Goal: Task Accomplishment & Management: Manage account settings

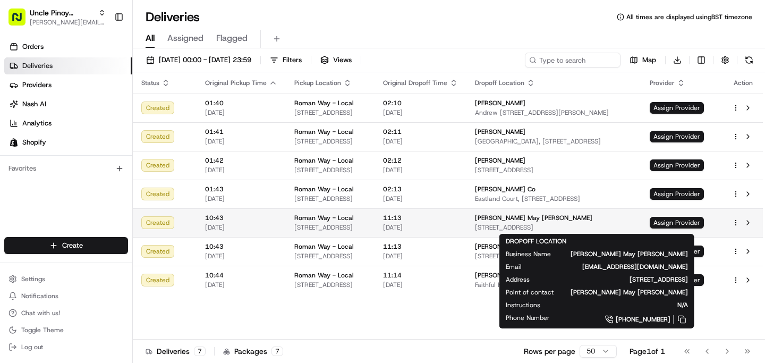
click at [598, 227] on span "[STREET_ADDRESS]" at bounding box center [554, 227] width 158 height 8
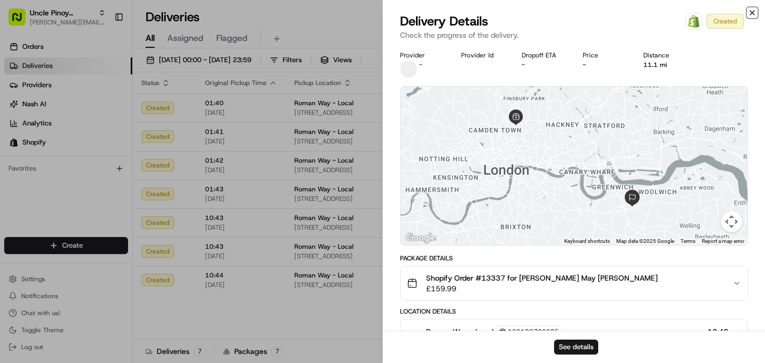
click at [752, 11] on icon "button" at bounding box center [752, 12] width 8 height 8
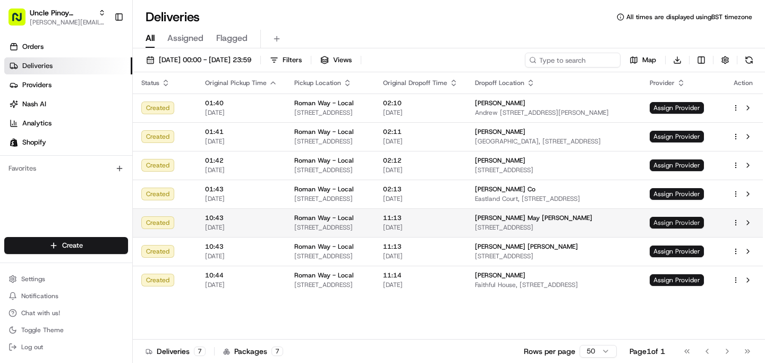
click at [682, 227] on body "Uncle Pinoy (Shopify) alex.guinid@unclepinoy.com Toggle Sidebar Orders Deliveri…" at bounding box center [382, 181] width 765 height 363
click at [691, 215] on td "Assign Provider" at bounding box center [682, 222] width 82 height 29
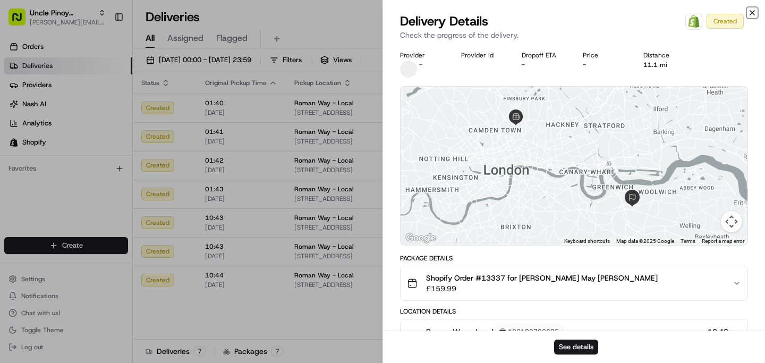
click at [753, 11] on icon "button" at bounding box center [752, 13] width 4 height 4
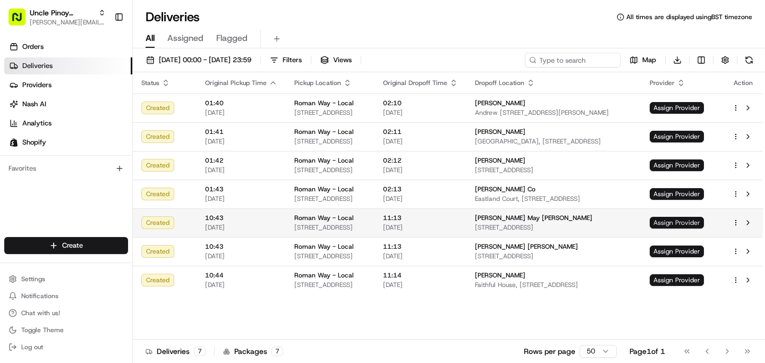
click at [700, 227] on span "Assign Provider" at bounding box center [677, 223] width 54 height 12
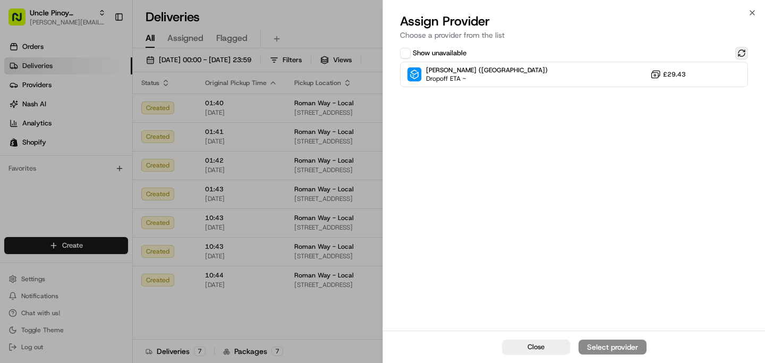
click at [738, 52] on button at bounding box center [741, 53] width 13 height 13
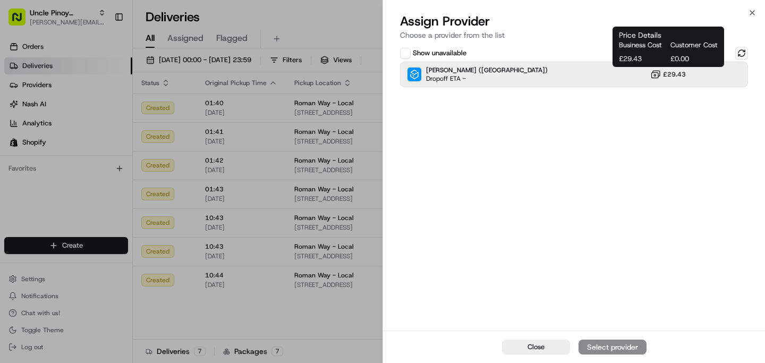
click at [675, 79] on button "£29.43" at bounding box center [668, 74] width 36 height 11
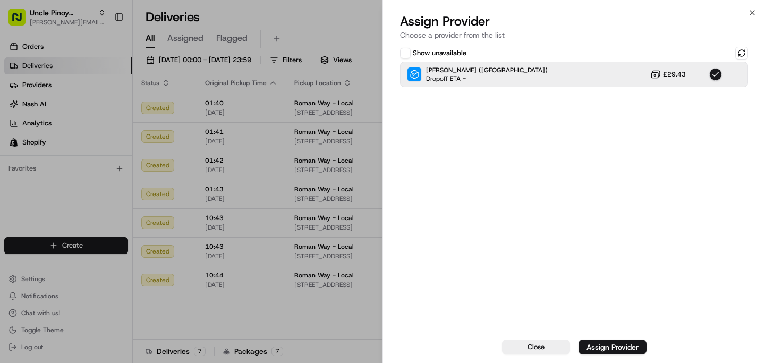
click at [616, 354] on div "Close Assign Provider" at bounding box center [574, 346] width 382 height 32
click at [615, 343] on div "Assign Provider" at bounding box center [612, 347] width 52 height 11
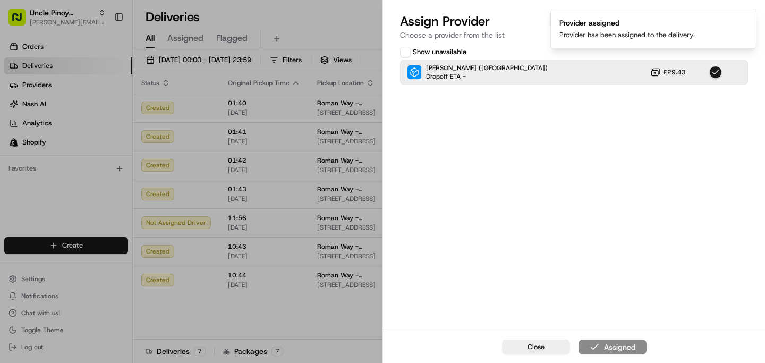
click at [436, 230] on div "Show unavailable Stuart (UK) Dropoff ETA - £29.43" at bounding box center [574, 188] width 382 height 286
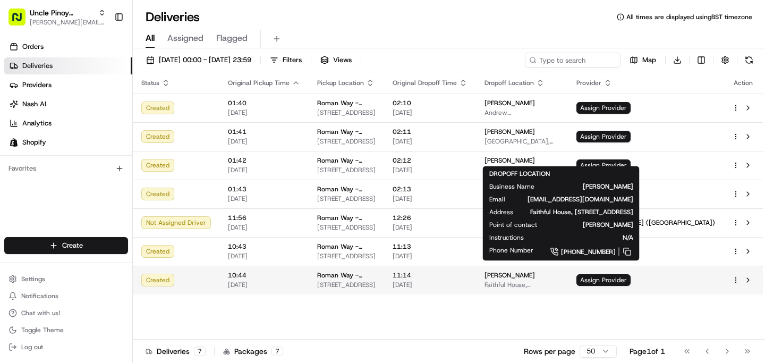
click at [559, 286] on span "Faithful House, [STREET_ADDRESS]" at bounding box center [521, 284] width 75 height 8
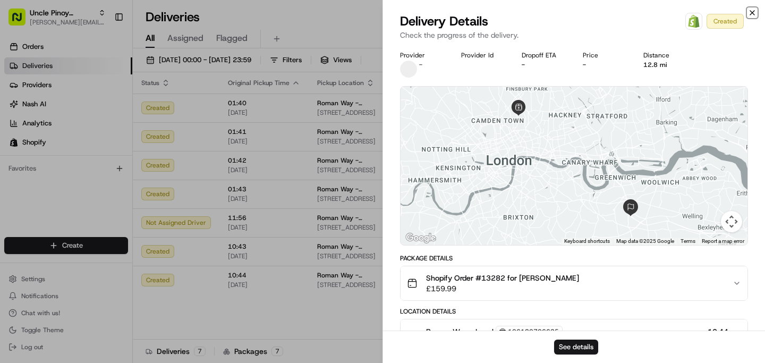
click at [750, 15] on icon "button" at bounding box center [752, 12] width 8 height 8
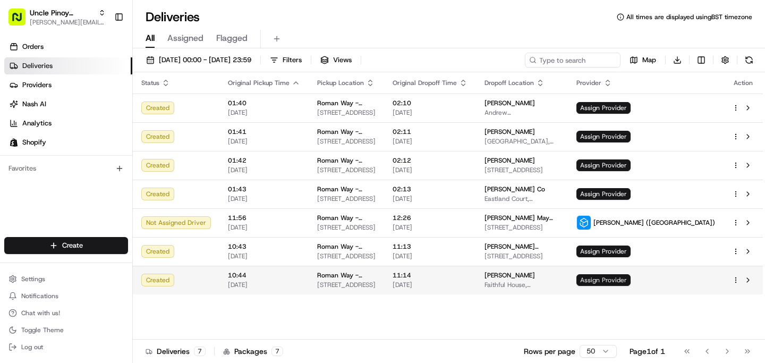
click at [631, 278] on span "Assign Provider" at bounding box center [603, 280] width 54 height 12
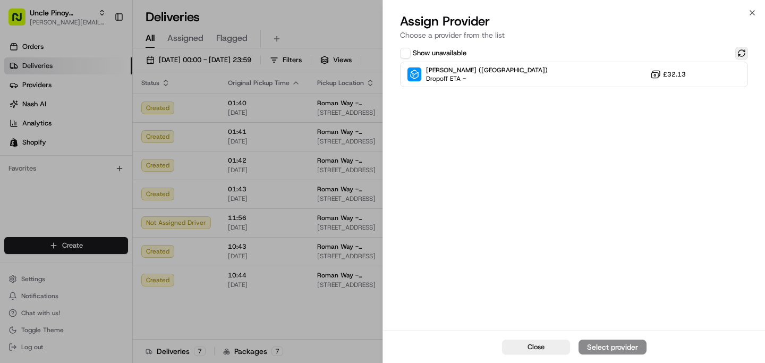
click at [740, 57] on button at bounding box center [741, 53] width 13 height 13
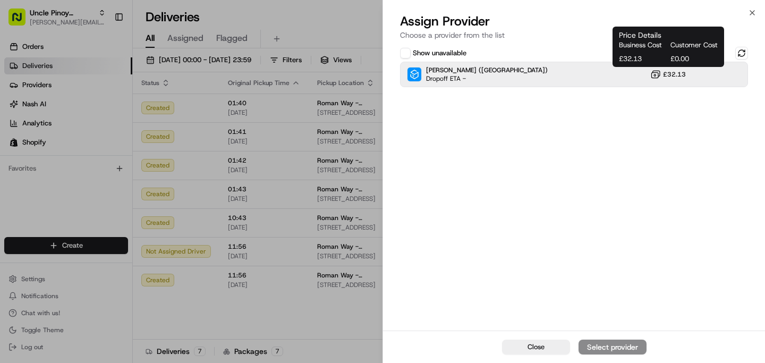
click at [685, 78] on span "£32.13" at bounding box center [674, 74] width 23 height 8
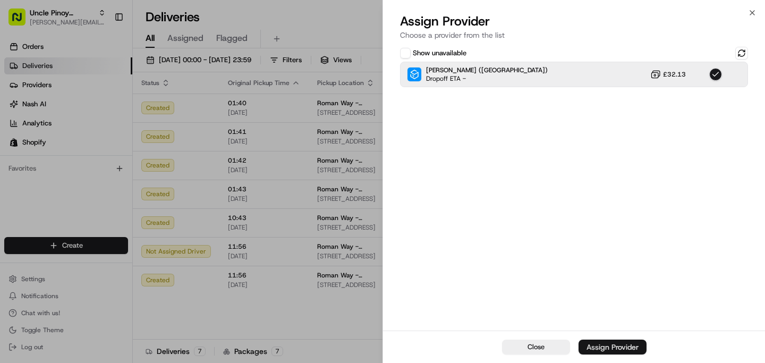
click at [620, 344] on div "Assign Provider" at bounding box center [612, 347] width 52 height 11
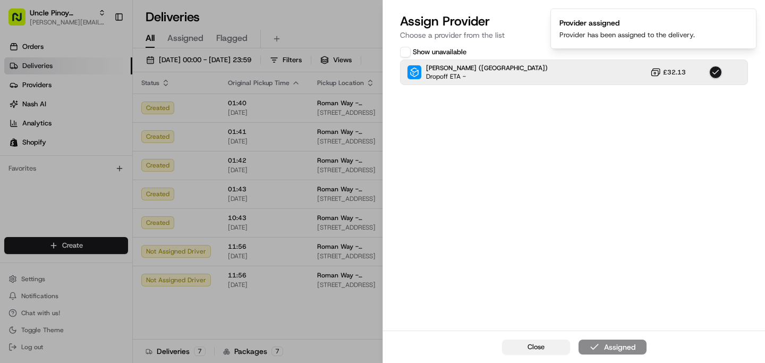
click at [531, 354] on button "Close" at bounding box center [536, 346] width 68 height 15
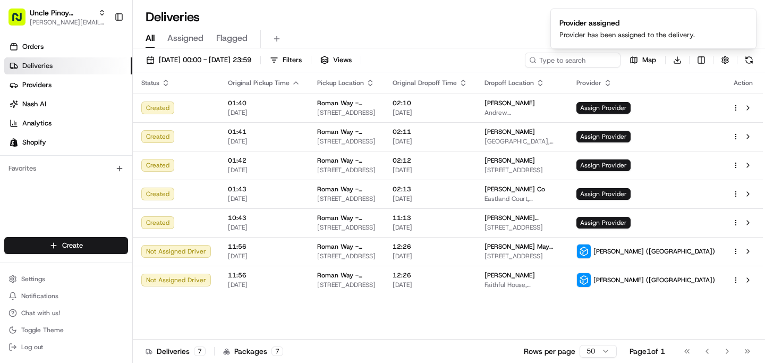
click at [473, 327] on div "Status Original Pickup Time Pickup Location Original Dropoff Time Dropoff Locat…" at bounding box center [448, 205] width 630 height 267
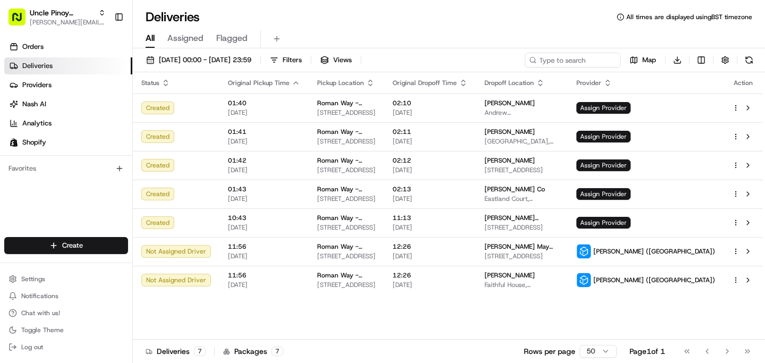
click at [210, 310] on div "Status Original Pickup Time Pickup Location Original Dropoff Time Dropoff Locat…" at bounding box center [448, 205] width 630 height 267
click at [360, 320] on div "Status Original Pickup Time Pickup Location Original Dropoff Time Dropoff Locat…" at bounding box center [448, 205] width 630 height 267
click at [559, 258] on span "[STREET_ADDRESS]" at bounding box center [521, 256] width 75 height 8
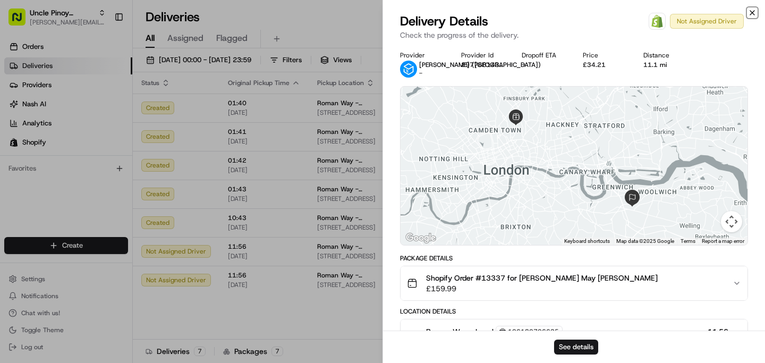
click at [754, 13] on icon "button" at bounding box center [752, 12] width 8 height 8
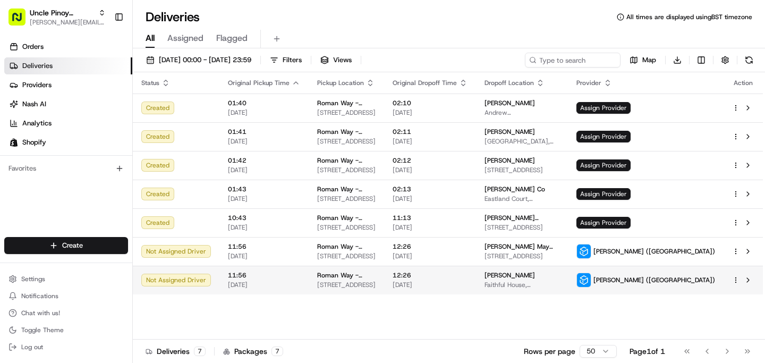
click at [568, 268] on td "Stephen Viernes Faithful House, 19 Glenside Grv, London SE3 9NA, UK" at bounding box center [522, 280] width 92 height 29
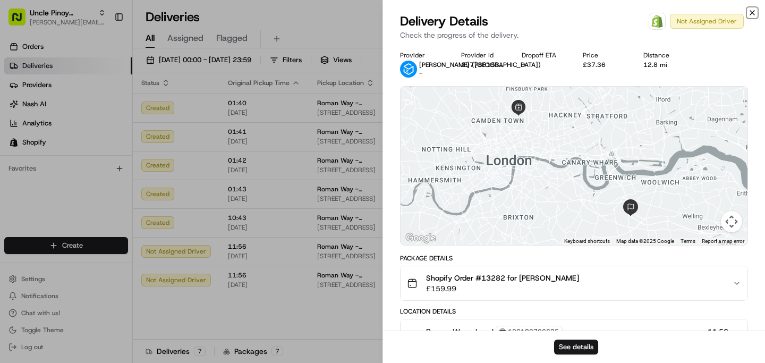
click at [750, 10] on icon "button" at bounding box center [752, 12] width 8 height 8
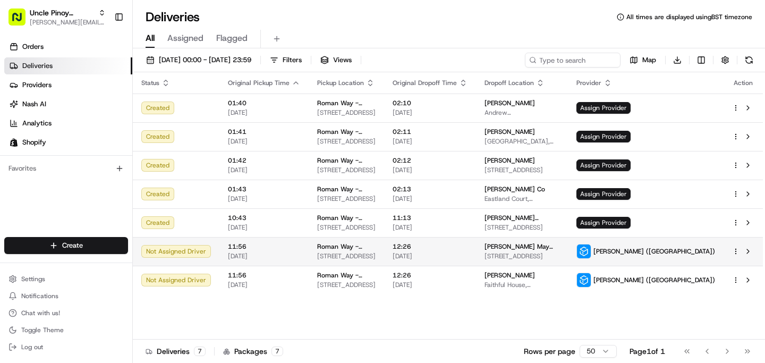
click at [559, 253] on span "[STREET_ADDRESS]" at bounding box center [521, 256] width 75 height 8
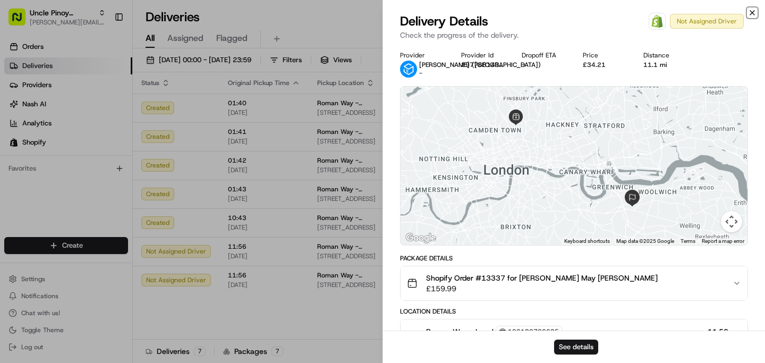
click at [753, 10] on icon "button" at bounding box center [752, 12] width 8 height 8
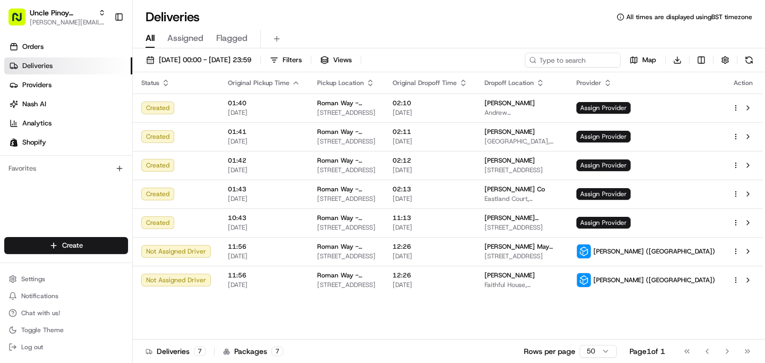
click at [583, 20] on div "Deliveries All times are displayed using BST timezone" at bounding box center [449, 16] width 632 height 17
click at [482, 29] on div "All Assigned Flagged" at bounding box center [449, 36] width 632 height 23
click at [466, 25] on div "All Assigned Flagged" at bounding box center [449, 36] width 632 height 23
click at [581, 316] on div "Status Original Pickup Time Pickup Location Original Dropoff Time Dropoff Locat…" at bounding box center [448, 205] width 630 height 267
click at [398, 315] on div "Status Original Pickup Time Pickup Location Original Dropoff Time Dropoff Locat…" at bounding box center [448, 205] width 630 height 267
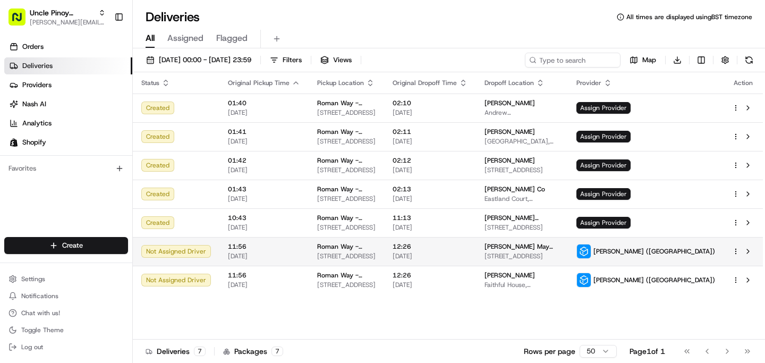
click at [353, 249] on span "Roman Way - Local" at bounding box center [346, 246] width 58 height 8
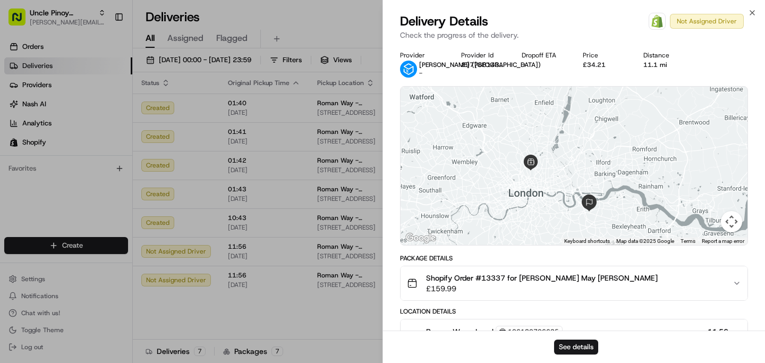
drag, startPoint x: 599, startPoint y: 266, endPoint x: 592, endPoint y: 258, distance: 10.2
click at [592, 258] on div "Package Details Shopify Order #13337 for Florence May Hizon £159.99" at bounding box center [574, 277] width 348 height 47
click at [748, 13] on icon "button" at bounding box center [752, 12] width 8 height 8
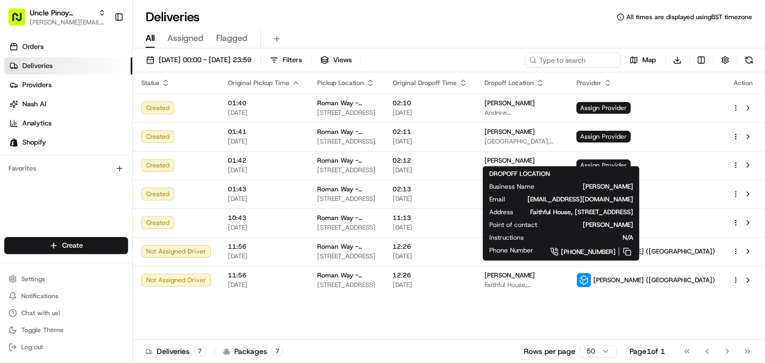
click at [544, 308] on div "Status Original Pickup Time Pickup Location Original Dropoff Time Dropoff Locat…" at bounding box center [448, 205] width 630 height 267
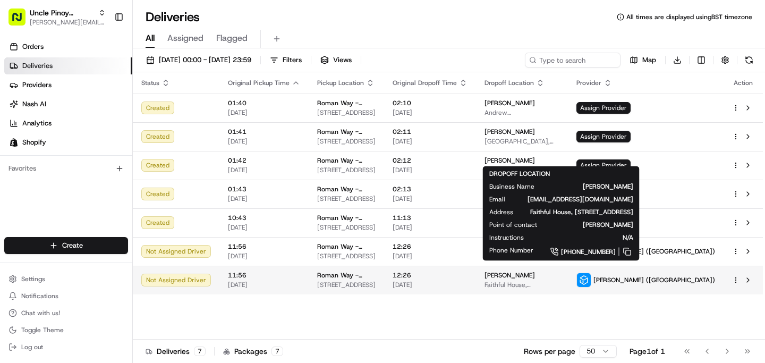
click at [535, 272] on span "[PERSON_NAME]" at bounding box center [509, 275] width 50 height 8
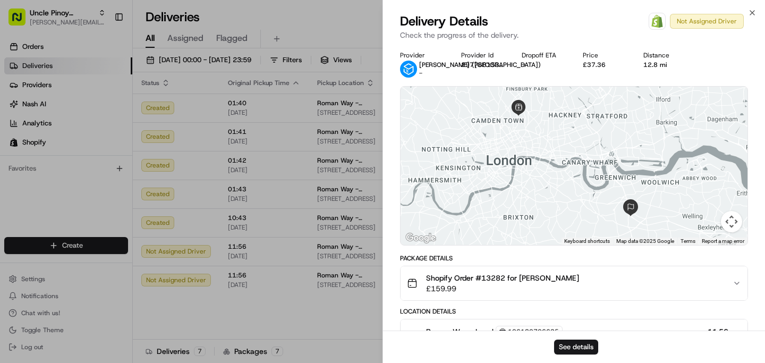
click at [756, 12] on div "Close Delivery Details Open Order in Shopify Not Assigned Driver Check the prog…" at bounding box center [573, 181] width 382 height 363
click at [753, 13] on icon "button" at bounding box center [752, 12] width 8 height 8
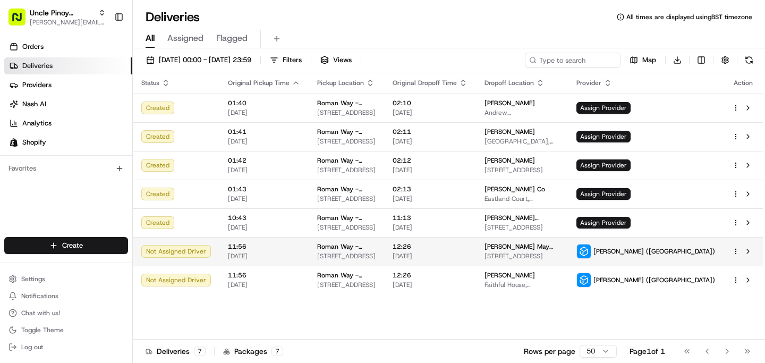
click at [559, 250] on span "[PERSON_NAME] May [PERSON_NAME]" at bounding box center [521, 246] width 75 height 8
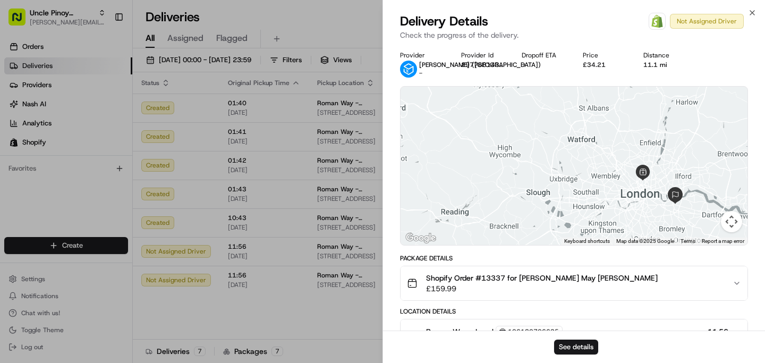
scroll to position [148, 0]
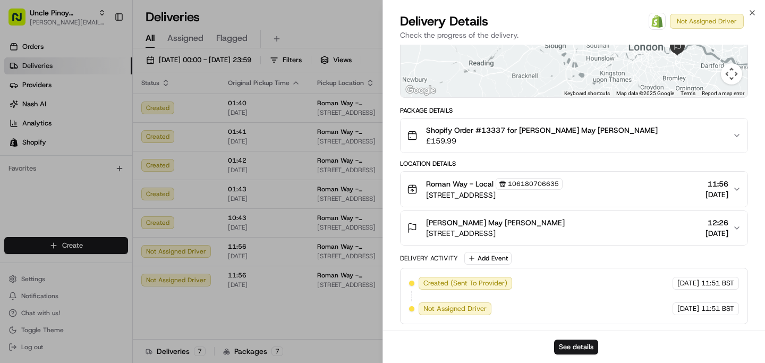
click at [716, 218] on span "12:26" at bounding box center [716, 222] width 23 height 11
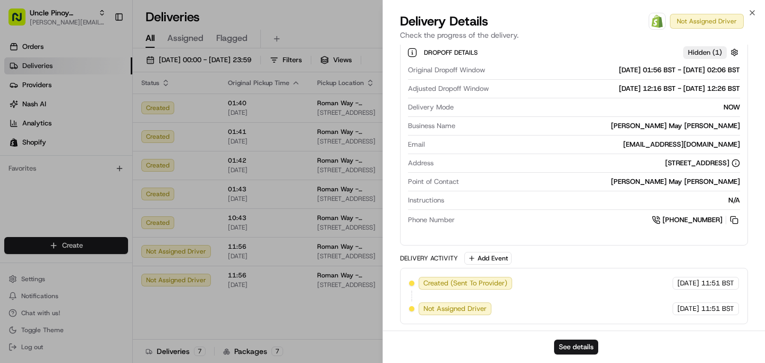
scroll to position [0, 0]
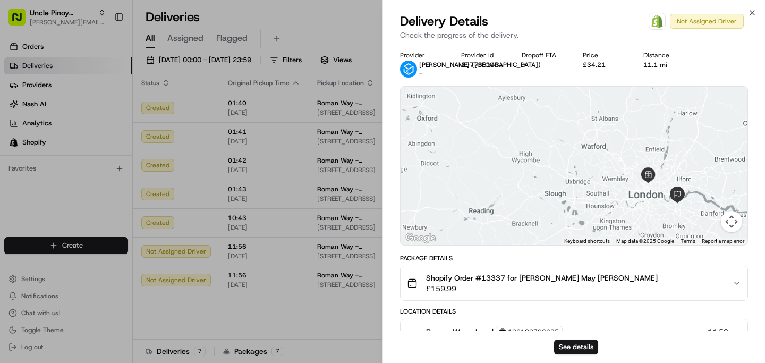
click at [753, 20] on div "Delivery Details Open Order in Shopify Not Assigned Driver Check the progress o…" at bounding box center [574, 29] width 382 height 32
click at [752, 15] on icon "button" at bounding box center [752, 12] width 8 height 8
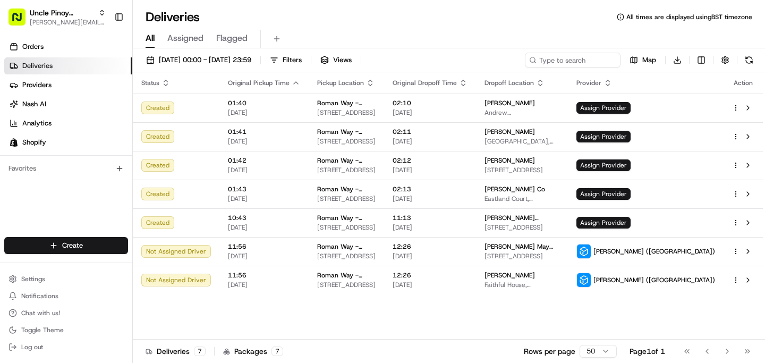
click at [460, 31] on div "All Assigned Flagged" at bounding box center [449, 39] width 632 height 19
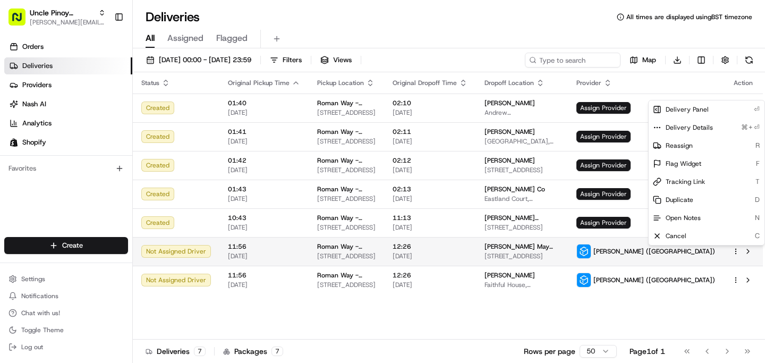
click at [736, 251] on html "Uncle Pinoy (Shopify) alex.guinid@unclepinoy.com Toggle Sidebar Orders Deliveri…" at bounding box center [382, 181] width 765 height 363
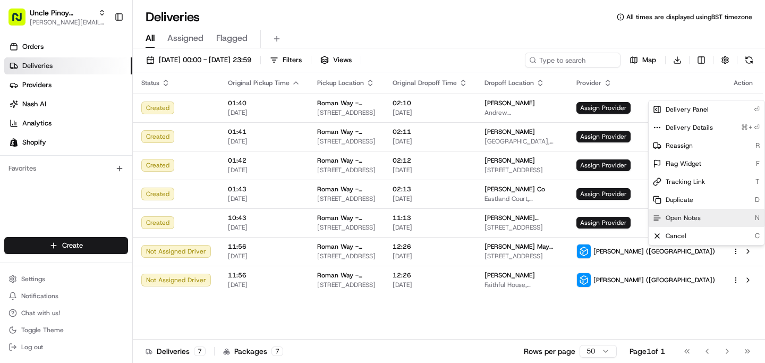
click at [696, 218] on span "Open Notes" at bounding box center [683, 218] width 35 height 8
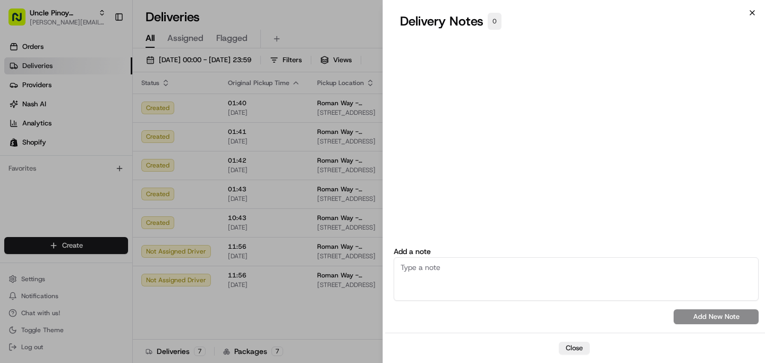
click at [750, 11] on icon "button" at bounding box center [752, 13] width 4 height 4
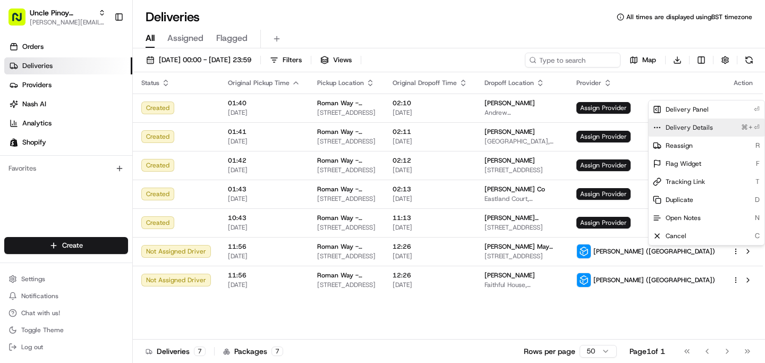
click at [710, 132] on div "Delivery Details ⌘+⏎" at bounding box center [707, 127] width 116 height 18
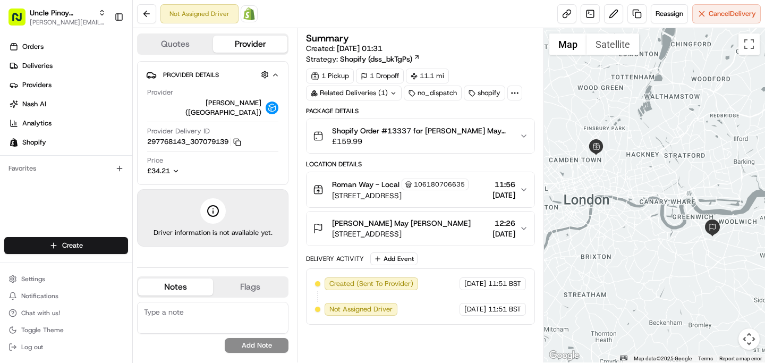
click at [389, 92] on div "Related Deliveries (1)" at bounding box center [354, 93] width 96 height 15
click at [489, 97] on div "shopify" at bounding box center [484, 93] width 41 height 15
click at [515, 93] on icon at bounding box center [515, 93] width 10 height 10
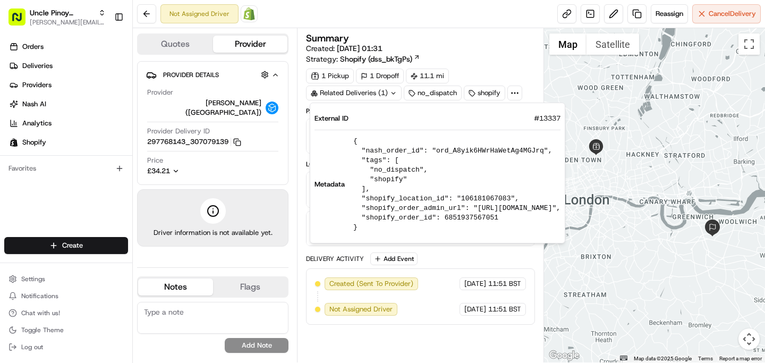
click at [494, 67] on div "Summary Created: [DATE] 01:31 Strategy: Shopify (dss_bkTgPs) 1 Pickup 1 Dropoff…" at bounding box center [420, 66] width 228 height 67
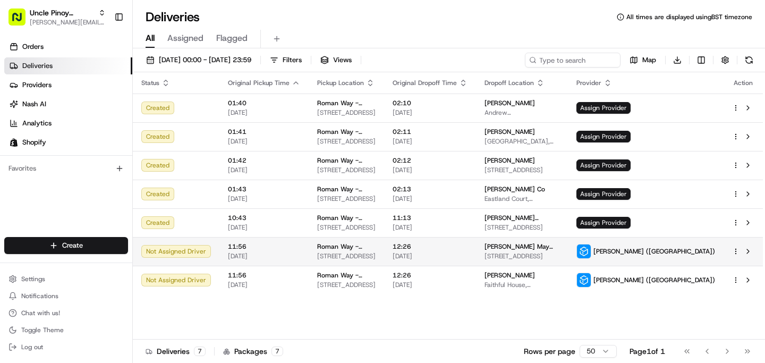
click at [734, 249] on html "Uncle Pinoy (Shopify) [EMAIL_ADDRESS][DOMAIN_NAME] Toggle Sidebar Orders Delive…" at bounding box center [382, 181] width 765 height 363
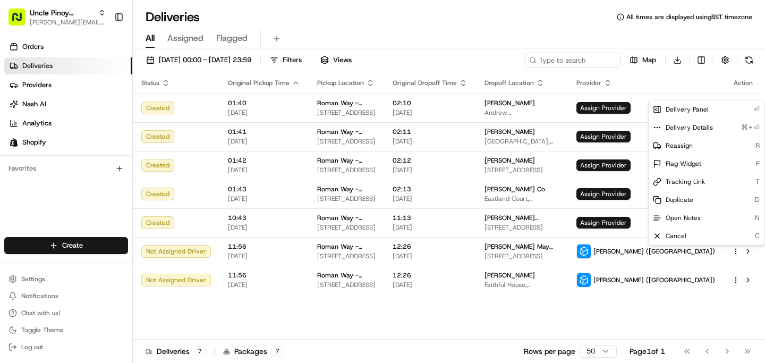
click at [631, 321] on html "Uncle Pinoy (Shopify) alex.guinid@unclepinoy.com Toggle Sidebar Orders Deliveri…" at bounding box center [382, 181] width 765 height 363
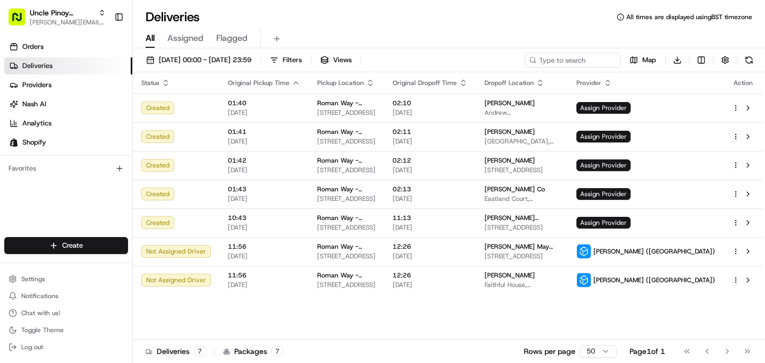
click at [631, 321] on div "Status Original Pickup Time Pickup Location Original Dropoff Time Dropoff Locat…" at bounding box center [448, 205] width 630 height 267
click at [203, 307] on div "Status Original Pickup Time Pickup Location Original Dropoff Time Dropoff Locat…" at bounding box center [448, 205] width 630 height 267
click at [59, 312] on button "Chat with us!" at bounding box center [66, 312] width 124 height 15
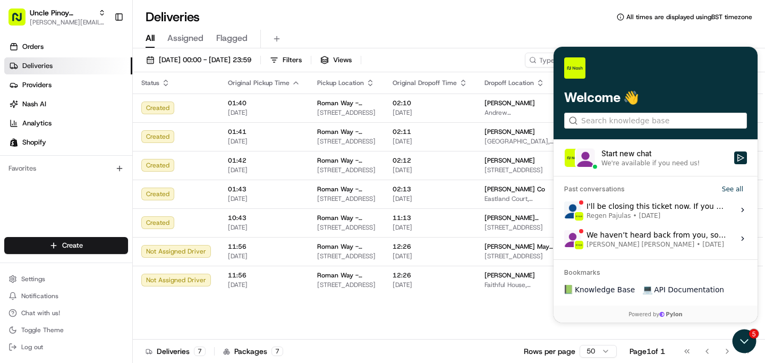
click at [637, 189] on div "Past conversations See all" at bounding box center [656, 189] width 204 height 13
click at [659, 158] on div "Start new chat" at bounding box center [664, 153] width 126 height 11
click at [734, 158] on button "Start new chat We're available if you need us!" at bounding box center [740, 157] width 13 height 13
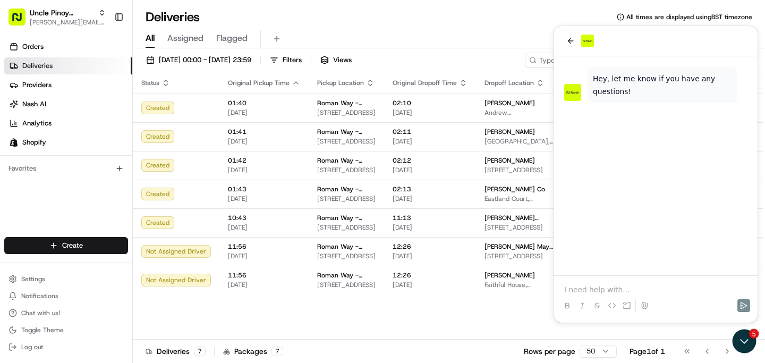
click at [458, 306] on div "Status Original Pickup Time Pickup Location Original Dropoff Time Dropoff Locat…" at bounding box center [448, 205] width 630 height 267
click at [602, 289] on p at bounding box center [655, 289] width 183 height 11
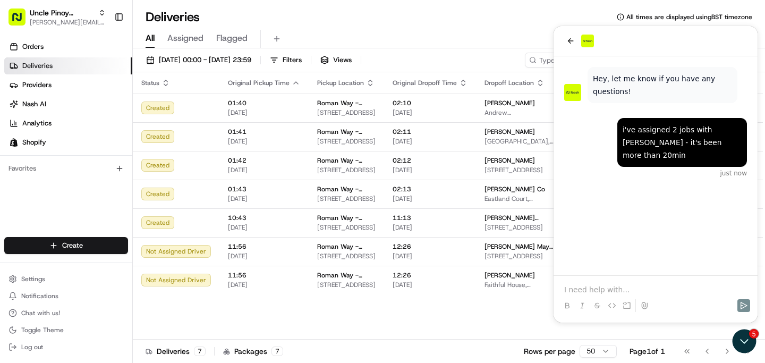
click at [591, 293] on p at bounding box center [655, 289] width 183 height 11
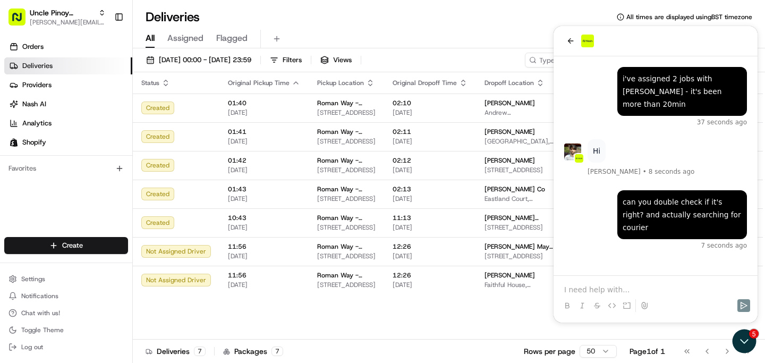
click at [685, 234] on div "can you double check if it's right? and actually searching for courier 7 second…" at bounding box center [656, 158] width 204 height 204
click at [615, 291] on p at bounding box center [655, 289] width 183 height 11
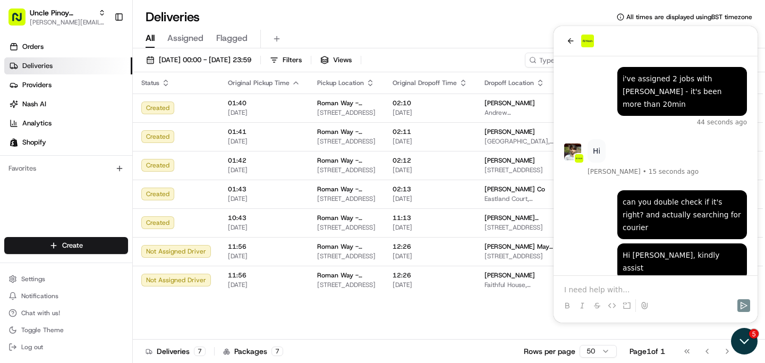
click at [750, 338] on icon "Open customer support" at bounding box center [744, 341] width 27 height 27
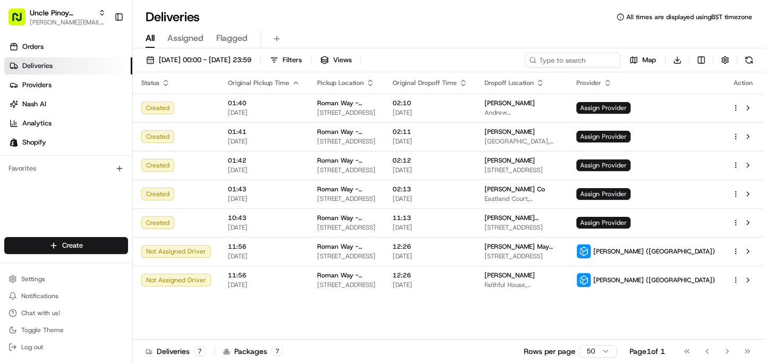
click at [617, 307] on div "Status Original Pickup Time Pickup Location Original Dropoff Time Dropoff Locat…" at bounding box center [448, 205] width 630 height 267
click at [54, 315] on span "Chat with us!" at bounding box center [40, 313] width 39 height 8
click at [61, 314] on button "Chat with us!" at bounding box center [66, 312] width 124 height 15
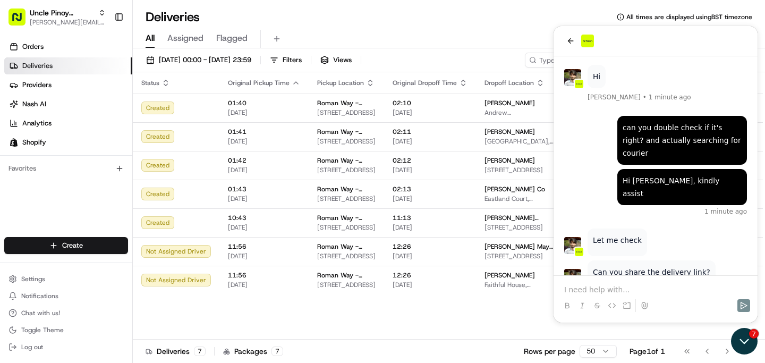
click at [744, 340] on icon "Open customer support" at bounding box center [744, 341] width 27 height 27
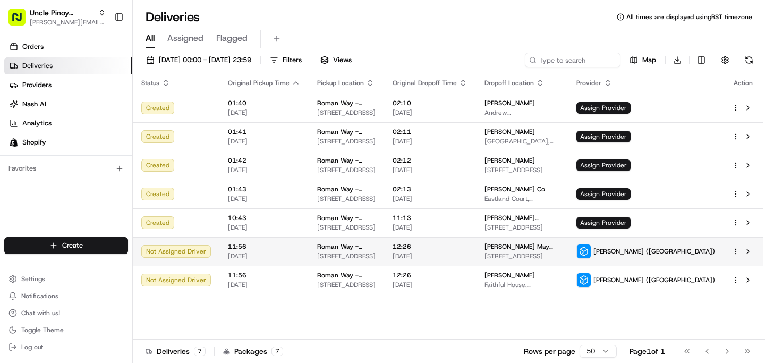
click at [376, 257] on span "149 Roman Way, London, England N7 8XH, GB" at bounding box center [346, 256] width 58 height 8
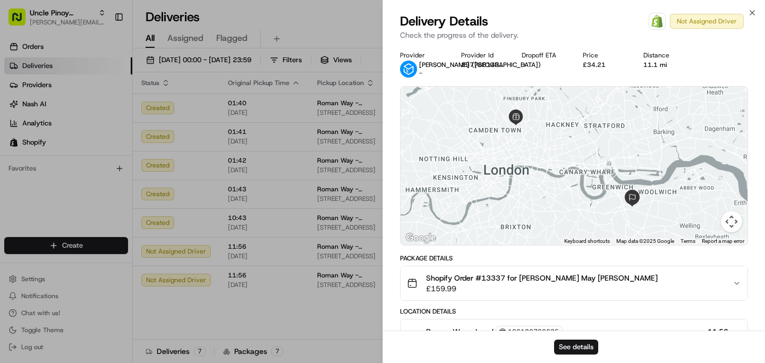
click at [754, 4] on div "Close Delivery Details Open Order in Shopify Not Assigned Driver Check the prog…" at bounding box center [573, 181] width 382 height 363
click at [753, 13] on icon "button" at bounding box center [752, 12] width 8 height 8
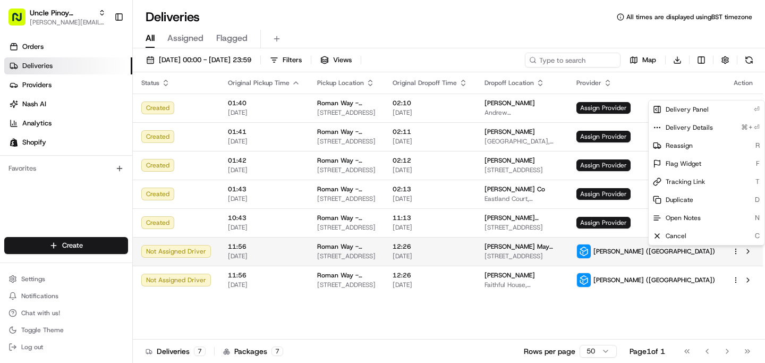
click at [736, 250] on html "Uncle Pinoy (Shopify) alex.guinid@unclepinoy.com Toggle Sidebar Orders Deliveri…" at bounding box center [382, 181] width 765 height 363
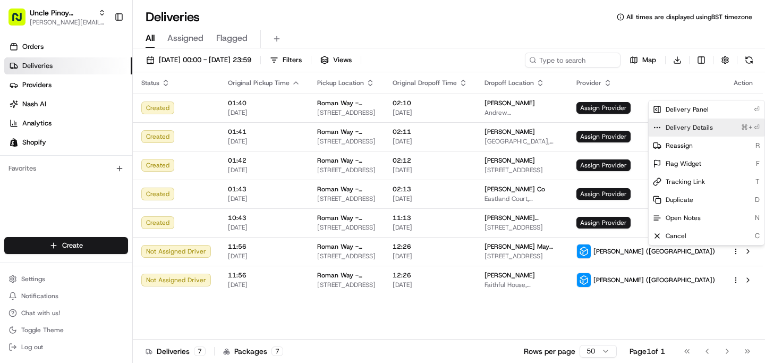
click at [689, 131] on span "Delivery Details" at bounding box center [689, 127] width 47 height 8
click at [634, 315] on html "Uncle Pinoy (Shopify) alex.guinid@unclepinoy.com Toggle Sidebar Orders Deliveri…" at bounding box center [382, 181] width 765 height 363
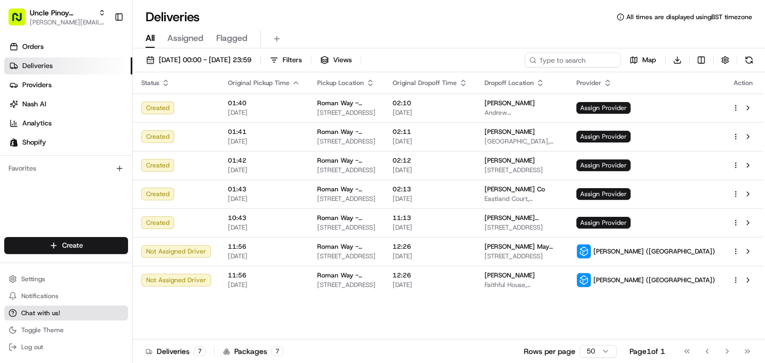
click at [41, 312] on span "Chat with us!" at bounding box center [40, 313] width 39 height 8
click at [25, 313] on span "Chat with us!" at bounding box center [40, 313] width 39 height 8
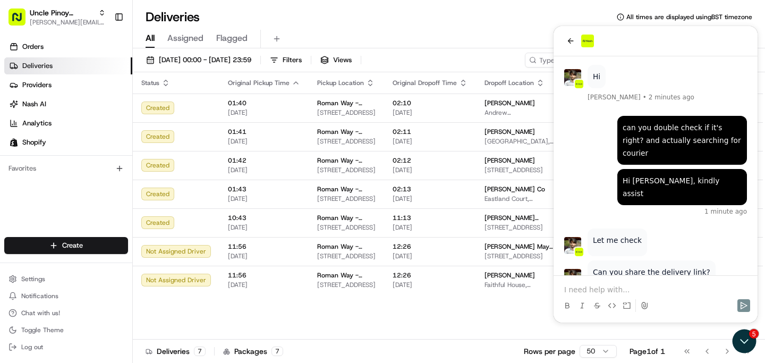
click at [661, 291] on p at bounding box center [655, 289] width 183 height 11
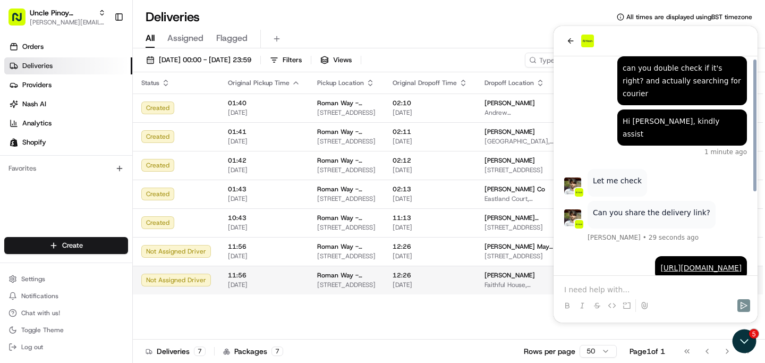
click at [376, 286] on span "149 Roman Way, London, England N7 8XH, GB" at bounding box center [346, 284] width 58 height 8
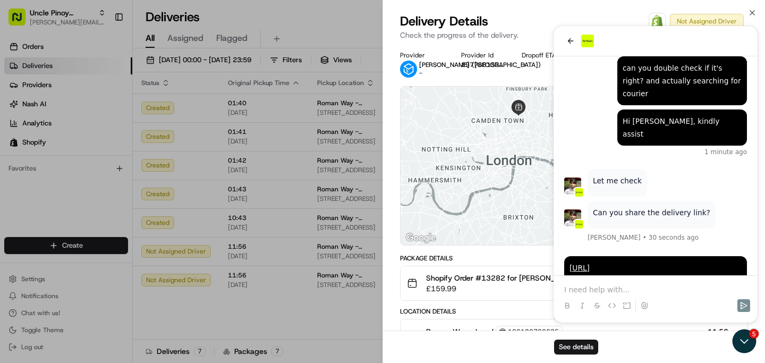
click at [745, 338] on div "See details" at bounding box center [574, 346] width 382 height 32
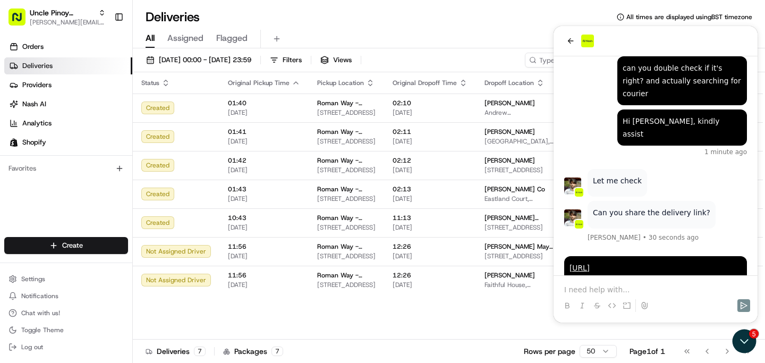
click at [390, 310] on div "Status Original Pickup Time Pickup Location Original Dropoff Time Dropoff Locat…" at bounding box center [448, 205] width 630 height 267
click at [737, 343] on icon "Open customer support" at bounding box center [744, 341] width 27 height 27
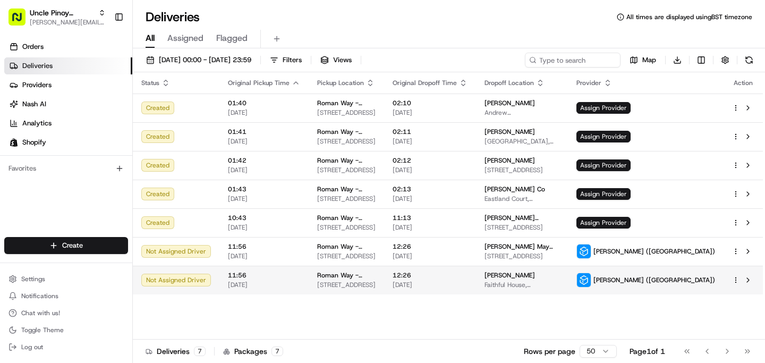
click at [735, 279] on html "Uncle Pinoy (Shopify) alex.guinid@unclepinoy.com Toggle Sidebar Orders Deliveri…" at bounding box center [382, 181] width 765 height 363
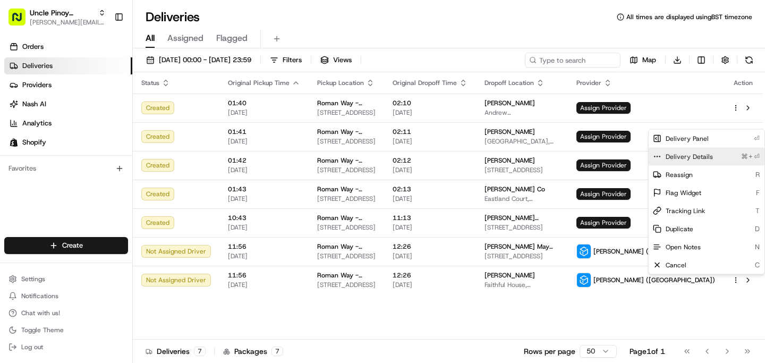
click at [692, 151] on div "Delivery Details ⌘+⏎" at bounding box center [707, 157] width 116 height 18
click at [57, 303] on html "Uncle Pinoy (Shopify) alex.guinid@unclepinoy.com Toggle Sidebar Orders Deliveri…" at bounding box center [382, 181] width 765 height 363
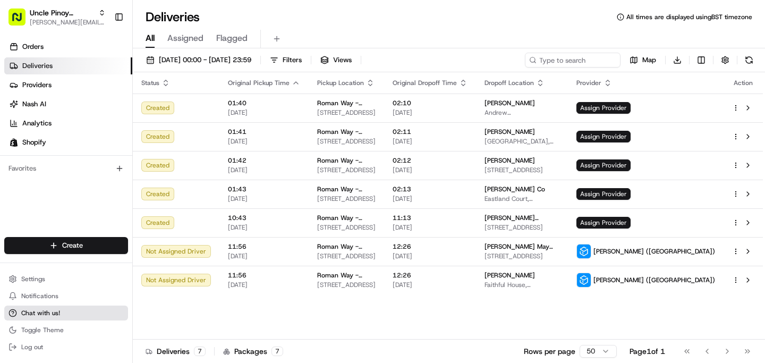
click at [55, 313] on span "Chat with us!" at bounding box center [40, 313] width 39 height 8
click at [54, 312] on span "Chat with us!" at bounding box center [40, 313] width 39 height 8
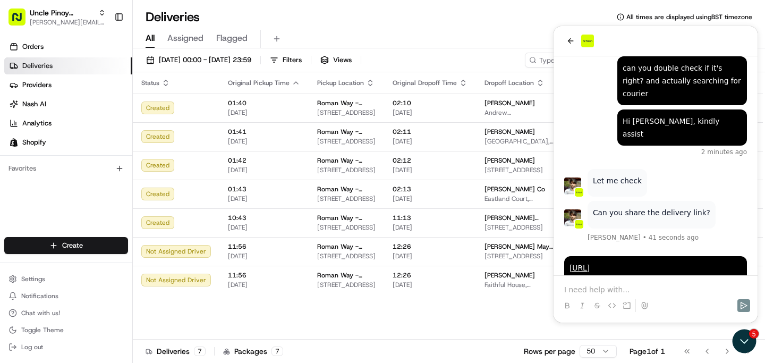
click at [592, 296] on div at bounding box center [655, 305] width 195 height 21
click at [591, 292] on p at bounding box center [655, 289] width 183 height 11
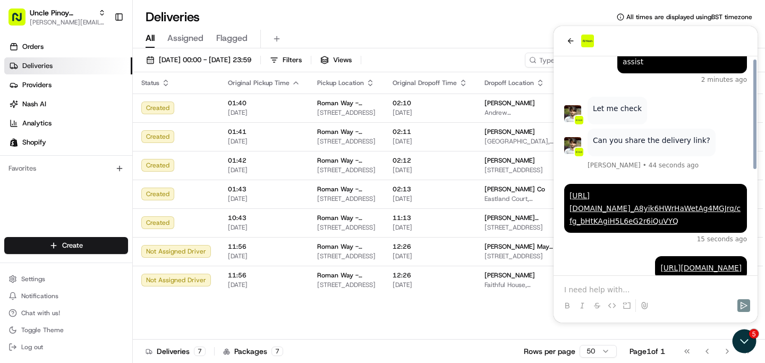
scroll to position [187, 0]
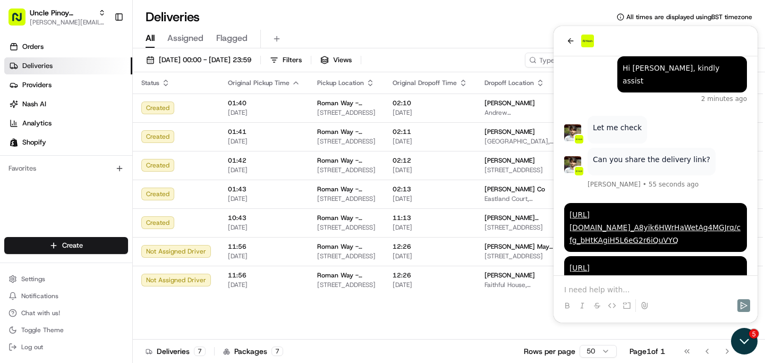
click at [744, 342] on icon "Open customer support" at bounding box center [744, 341] width 27 height 27
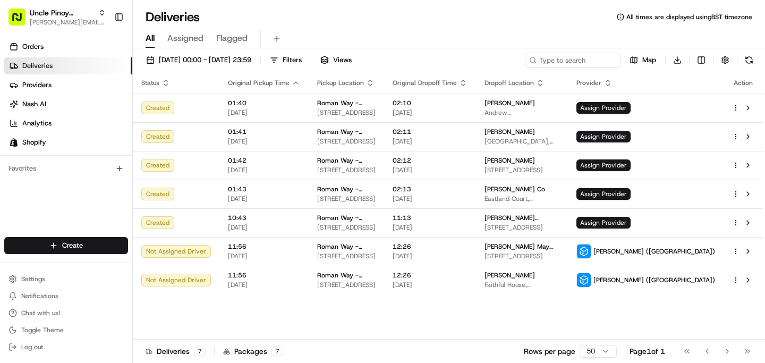
click at [489, 297] on div "Status Original Pickup Time Pickup Location Original Dropoff Time Dropoff Locat…" at bounding box center [448, 205] width 630 height 267
click at [64, 311] on button "Chat with us!" at bounding box center [66, 312] width 124 height 15
click at [50, 319] on button "Chat with us!" at bounding box center [66, 312] width 124 height 15
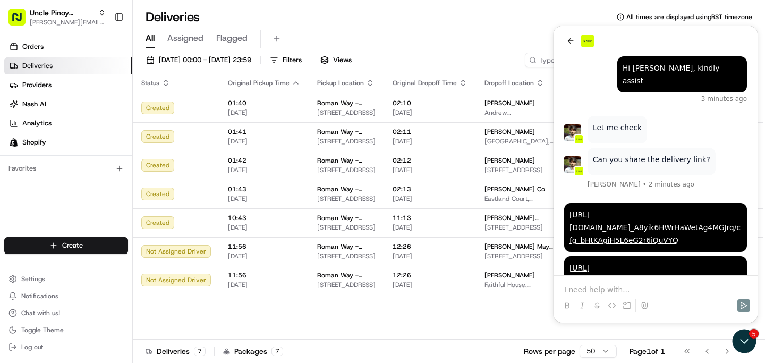
click at [618, 276] on div at bounding box center [655, 296] width 195 height 40
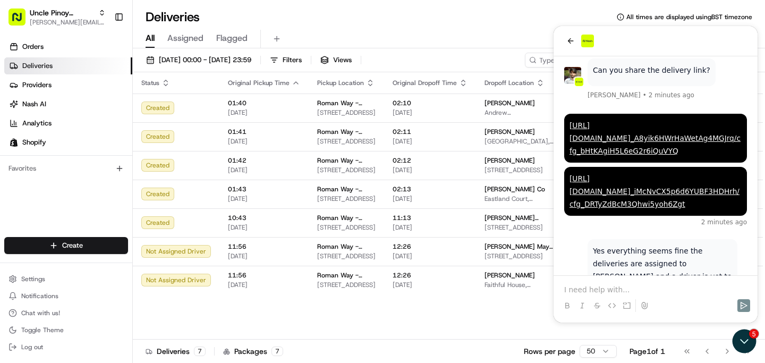
scroll to position [304, 0]
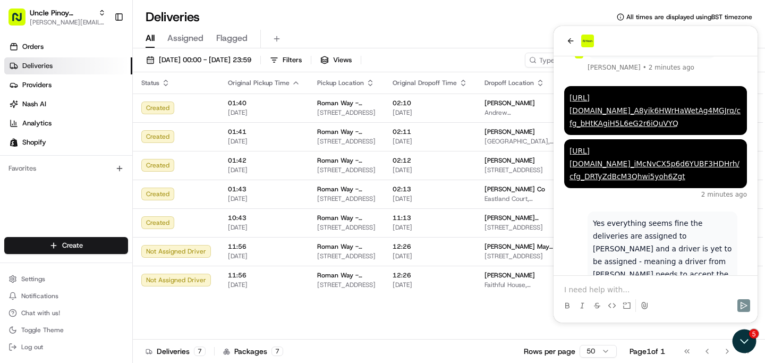
click at [647, 284] on p at bounding box center [655, 289] width 183 height 11
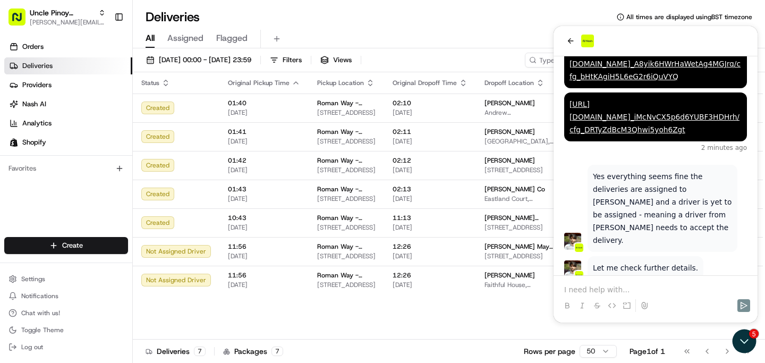
click at [667, 290] on p at bounding box center [655, 289] width 183 height 11
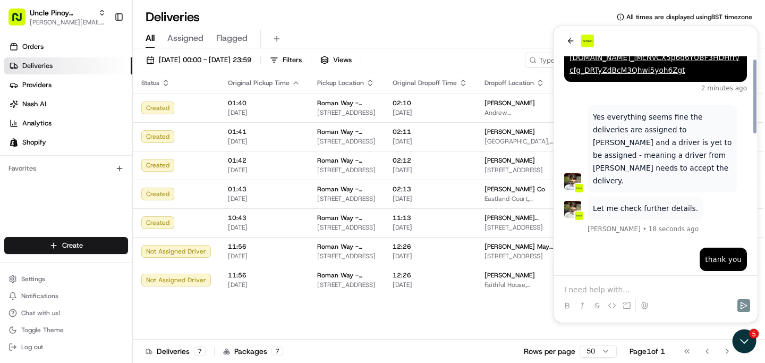
scroll to position [391, 0]
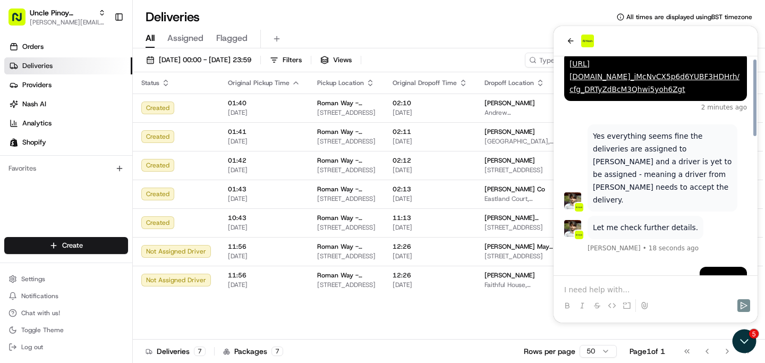
click at [635, 186] on div "I hope a courier will be assigned soon :) just now thank you Let me check furth…" at bounding box center [656, 8] width 204 height 686
click at [622, 267] on div "thank you" at bounding box center [655, 279] width 183 height 25
click at [750, 343] on icon "Open customer support" at bounding box center [744, 341] width 27 height 27
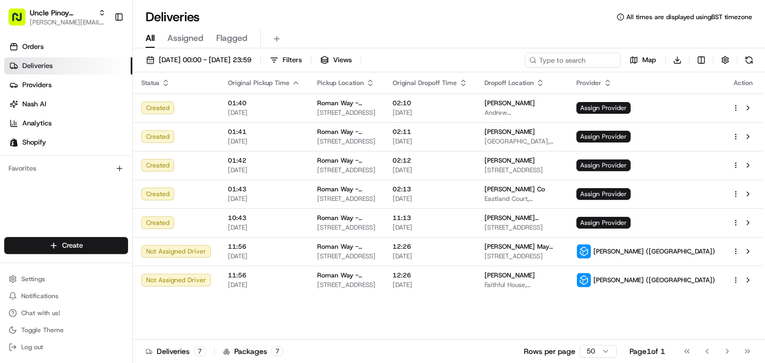
click at [486, 299] on div "Status Original Pickup Time Pickup Location Original Dropoff Time Dropoff Locat…" at bounding box center [448, 205] width 630 height 267
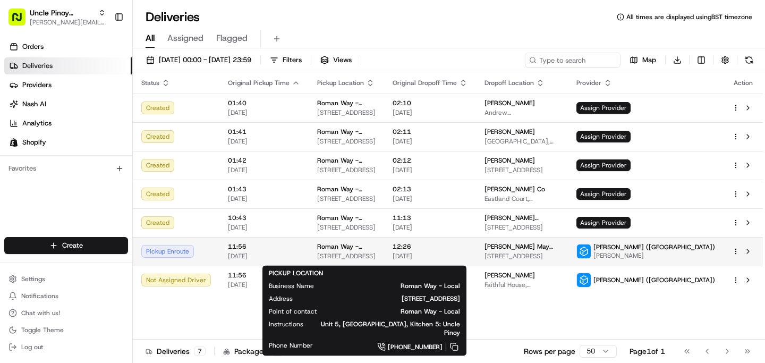
click at [351, 250] on span "Roman Way - Local" at bounding box center [346, 246] width 58 height 8
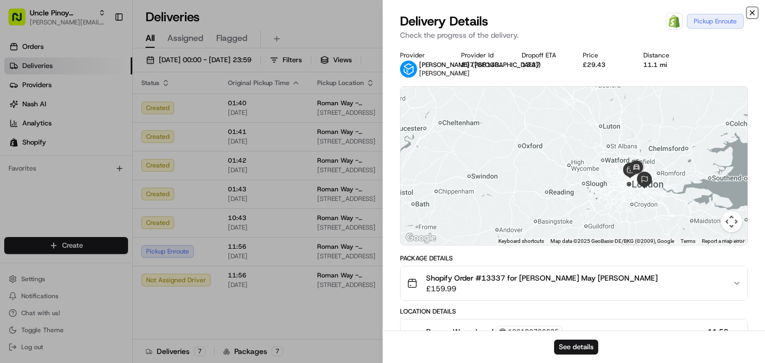
click at [755, 15] on icon "button" at bounding box center [752, 12] width 8 height 8
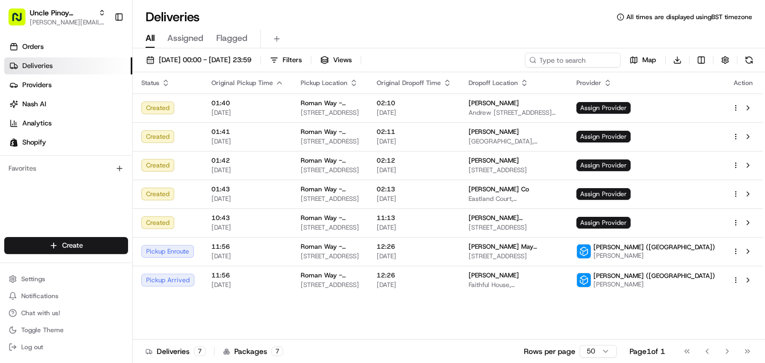
click at [733, 290] on html "Uncle Pinoy (Shopify) alex.guinid@unclepinoy.com Toggle Sidebar Orders Deliveri…" at bounding box center [382, 181] width 765 height 363
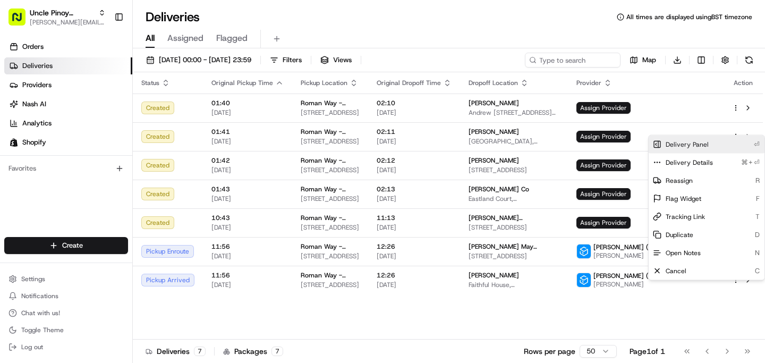
click at [713, 139] on div "Delivery Panel ⏎" at bounding box center [707, 144] width 116 height 18
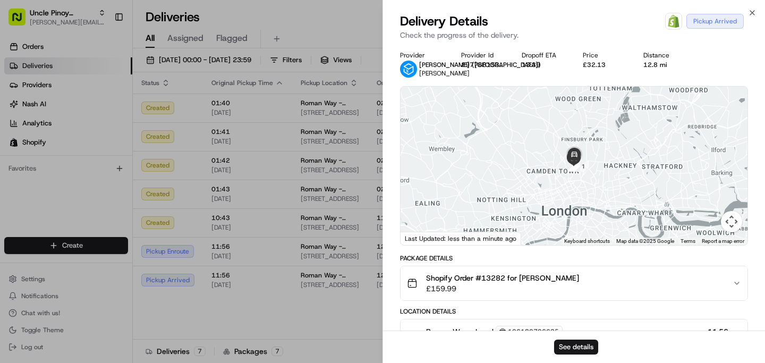
click at [752, 17] on div "Delivery Details Open Order in Shopify Pickup Arrived Check the progress of the…" at bounding box center [574, 29] width 382 height 32
click at [753, 16] on icon "button" at bounding box center [752, 12] width 8 height 8
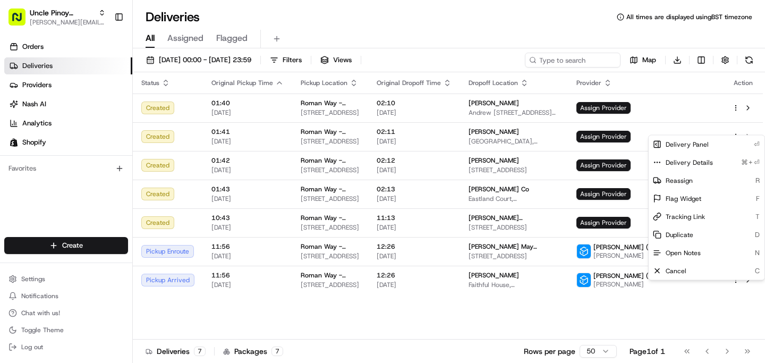
click at [507, 312] on div "Status Original Pickup Time Pickup Location Original Dropoff Time Dropoff Locat…" at bounding box center [448, 205] width 630 height 267
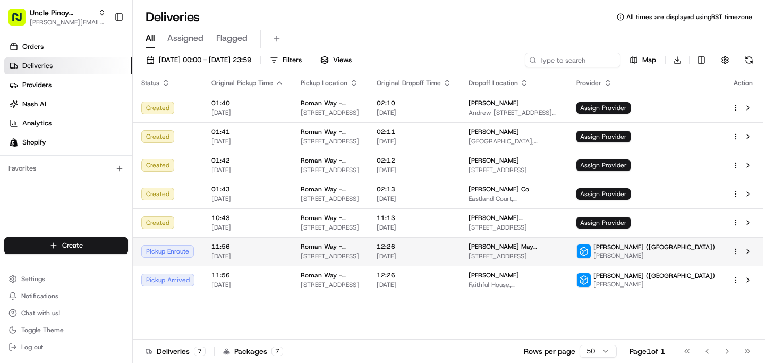
click at [530, 257] on span "61 Indus Rd, London SE7 7BW, UK" at bounding box center [514, 256] width 91 height 8
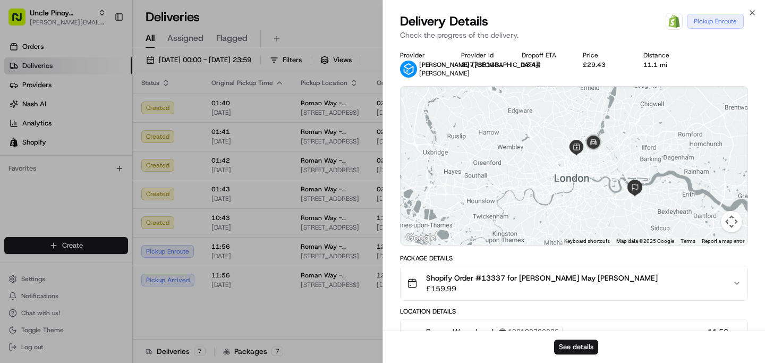
drag, startPoint x: 666, startPoint y: 200, endPoint x: 659, endPoint y: 195, distance: 8.4
click at [659, 195] on div at bounding box center [574, 166] width 347 height 158
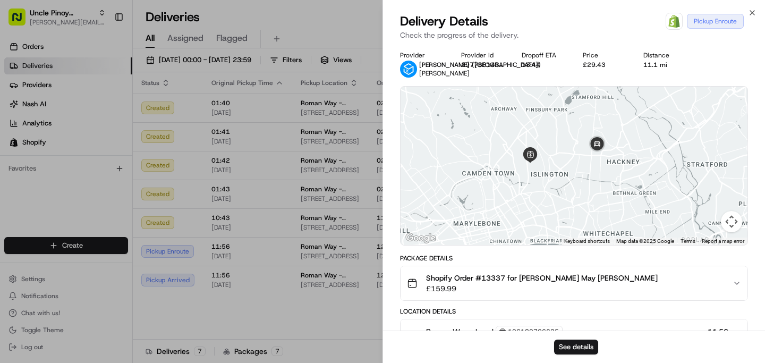
drag, startPoint x: 518, startPoint y: 199, endPoint x: 546, endPoint y: 199, distance: 28.2
click at [546, 199] on div at bounding box center [574, 166] width 347 height 158
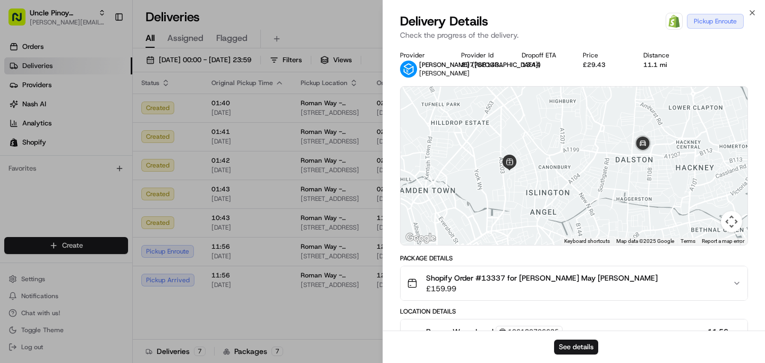
drag, startPoint x: 600, startPoint y: 121, endPoint x: 591, endPoint y: 206, distance: 84.9
click at [591, 206] on div at bounding box center [574, 166] width 347 height 158
drag, startPoint x: 639, startPoint y: 173, endPoint x: 623, endPoint y: 174, distance: 15.4
click at [623, 174] on div at bounding box center [574, 166] width 347 height 158
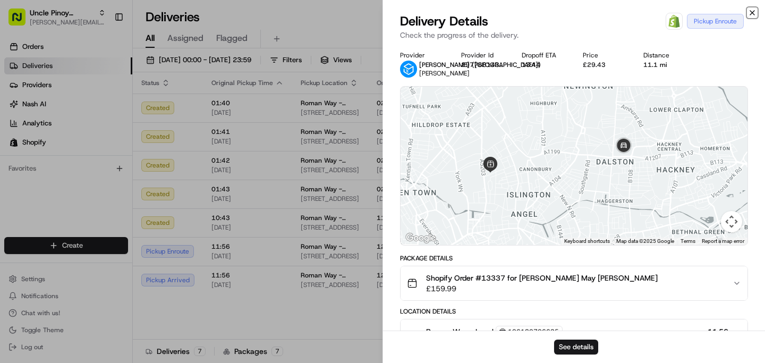
click at [753, 12] on icon "button" at bounding box center [752, 12] width 8 height 8
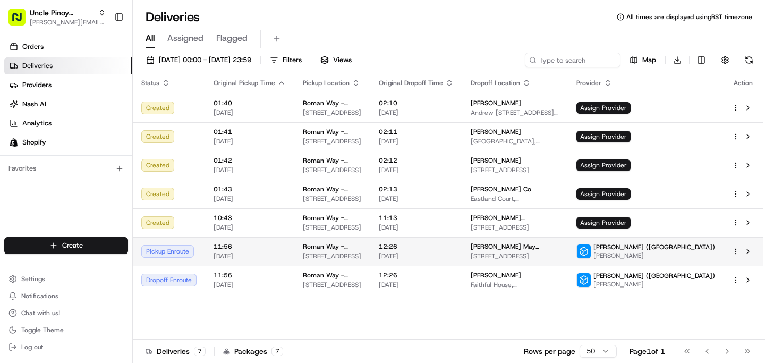
click at [591, 256] on img at bounding box center [584, 251] width 14 height 14
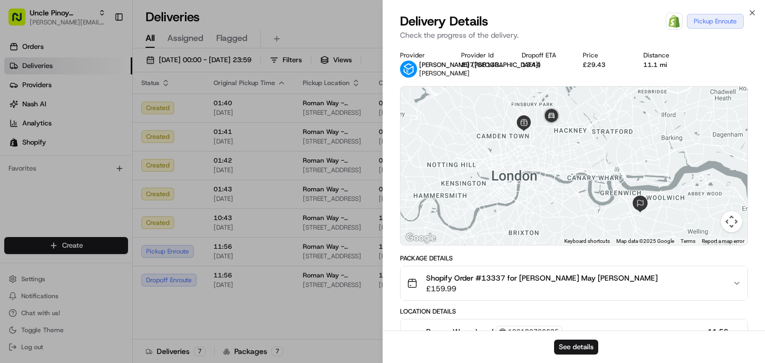
drag, startPoint x: 539, startPoint y: 133, endPoint x: 562, endPoint y: 149, distance: 27.6
click at [562, 149] on div at bounding box center [574, 166] width 347 height 158
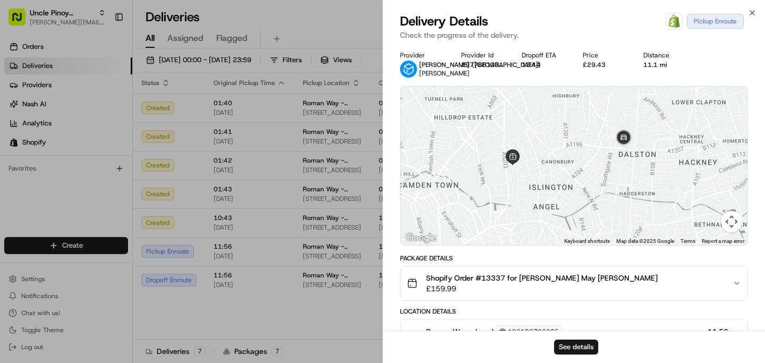
drag, startPoint x: 590, startPoint y: 171, endPoint x: 608, endPoint y: 178, distance: 19.8
click at [608, 178] on div at bounding box center [574, 166] width 347 height 158
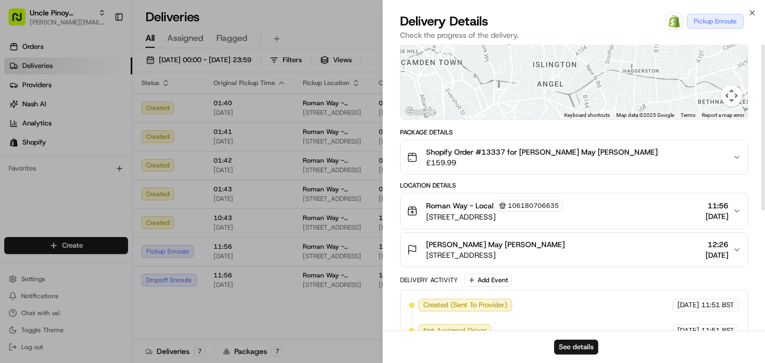
scroll to position [0, 0]
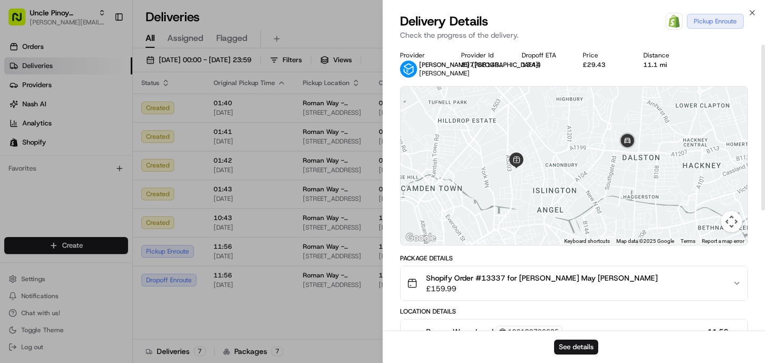
click at [746, 13] on div "Delivery Details Open Order in Shopify Pickup Enroute" at bounding box center [574, 21] width 348 height 17
click at [750, 13] on icon "button" at bounding box center [752, 12] width 8 height 8
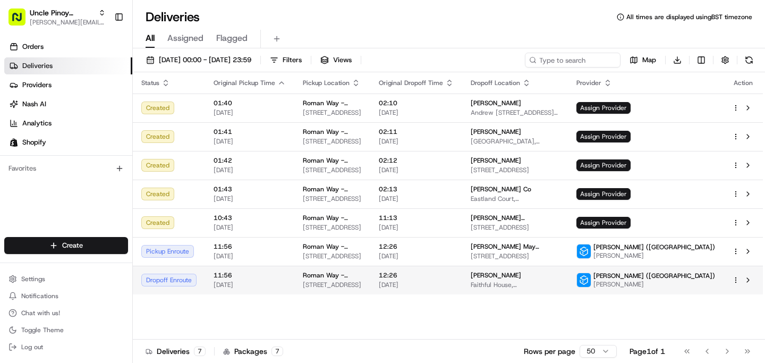
click at [263, 279] on span "11:56" at bounding box center [250, 275] width 72 height 8
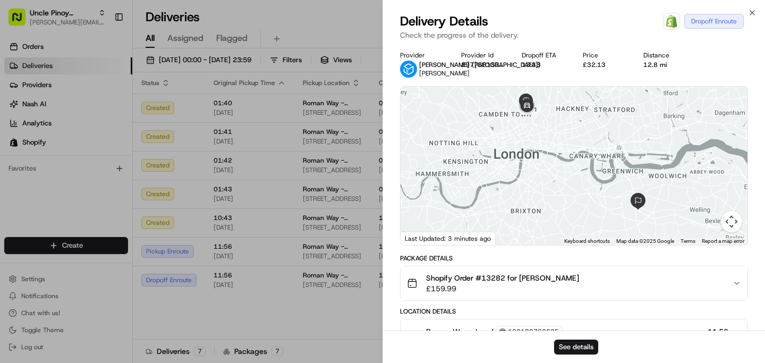
drag, startPoint x: 532, startPoint y: 143, endPoint x: 524, endPoint y: 117, distance: 27.6
click at [524, 117] on div at bounding box center [574, 166] width 347 height 158
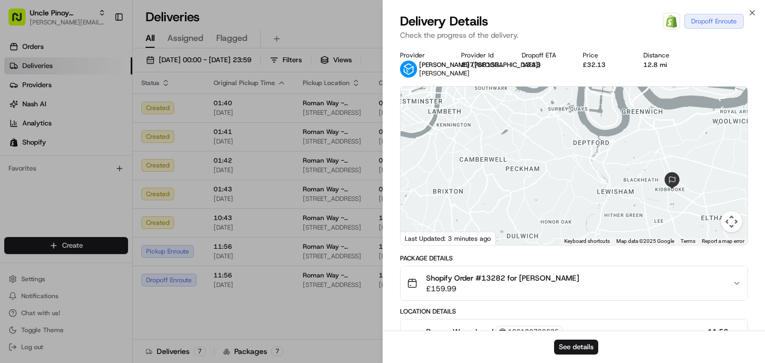
drag, startPoint x: 532, startPoint y: 124, endPoint x: 539, endPoint y: 207, distance: 83.7
click at [539, 207] on div at bounding box center [574, 166] width 347 height 158
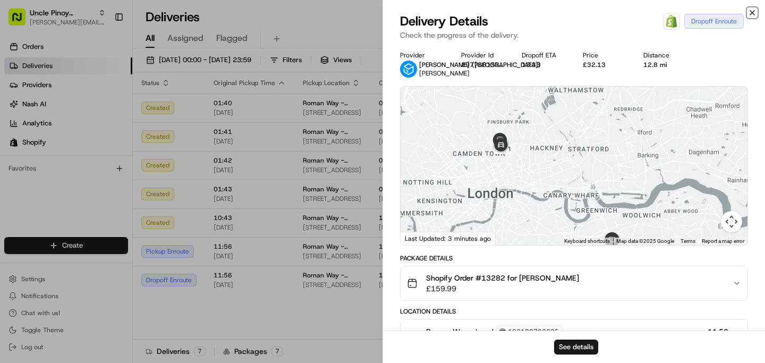
click at [751, 11] on icon "button" at bounding box center [752, 13] width 4 height 4
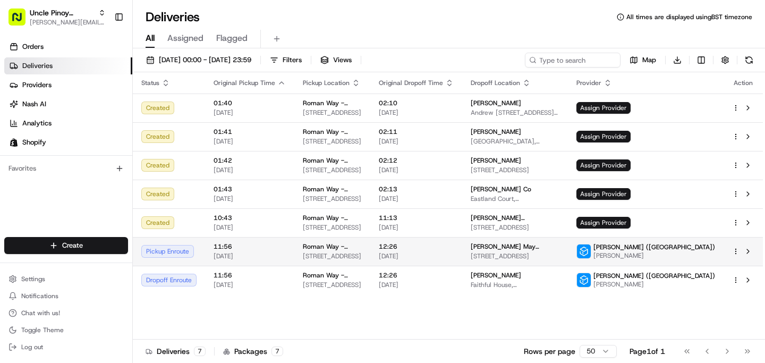
click at [355, 260] on span "149 Roman Way, London, England N7 8XH, GB" at bounding box center [332, 256] width 59 height 8
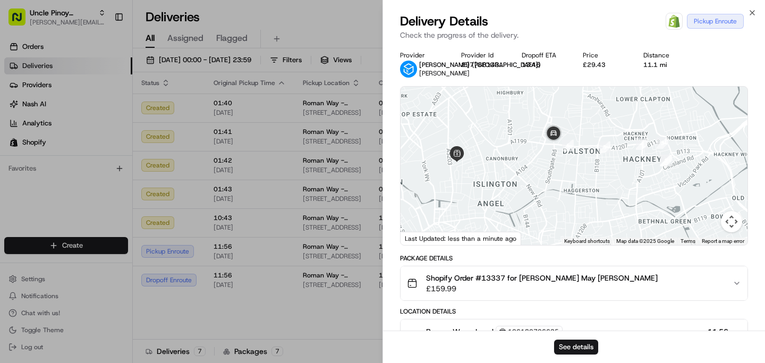
drag, startPoint x: 436, startPoint y: 160, endPoint x: 475, endPoint y: 164, distance: 40.0
click at [475, 164] on div at bounding box center [574, 166] width 347 height 158
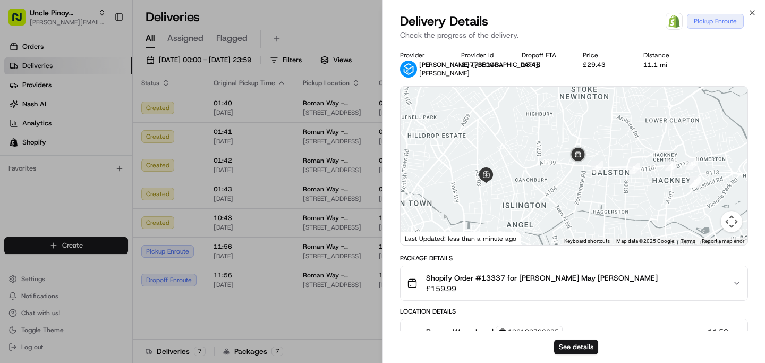
drag, startPoint x: 535, startPoint y: 183, endPoint x: 543, endPoint y: 183, distance: 8.0
click at [543, 183] on div at bounding box center [574, 166] width 347 height 158
drag, startPoint x: 541, startPoint y: 189, endPoint x: 568, endPoint y: 189, distance: 27.1
click at [568, 189] on div at bounding box center [574, 166] width 347 height 158
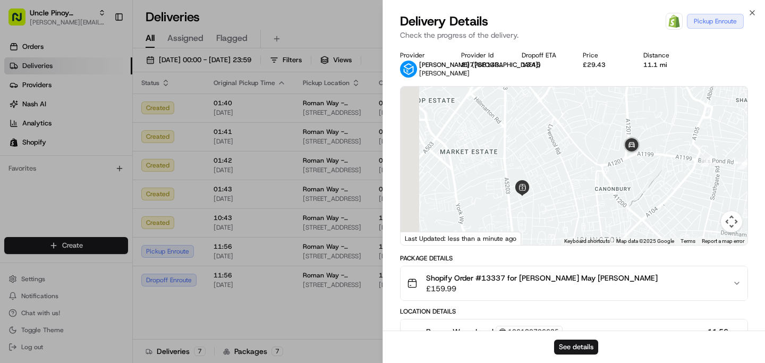
drag, startPoint x: 523, startPoint y: 206, endPoint x: 554, endPoint y: 206, distance: 30.8
click at [554, 206] on div at bounding box center [574, 166] width 347 height 158
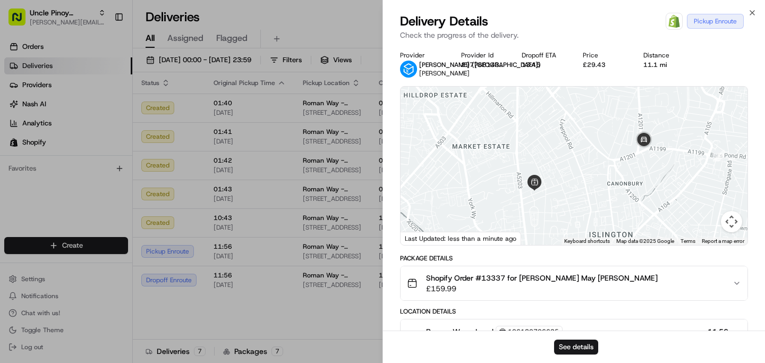
drag, startPoint x: 612, startPoint y: 194, endPoint x: 598, endPoint y: 184, distance: 17.7
click at [598, 184] on div at bounding box center [574, 166] width 347 height 158
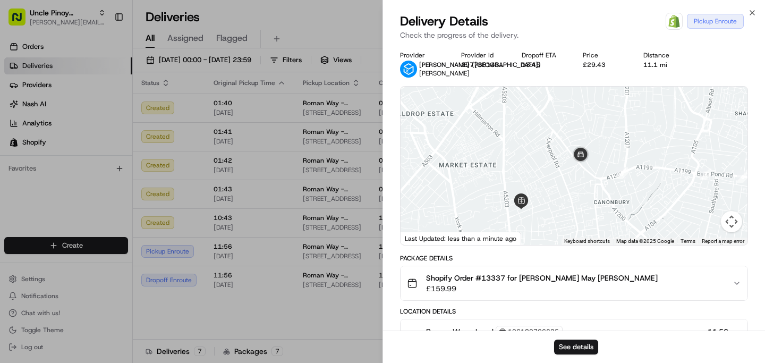
drag, startPoint x: 573, startPoint y: 186, endPoint x: 589, endPoint y: 186, distance: 15.4
click at [588, 186] on div at bounding box center [574, 166] width 347 height 158
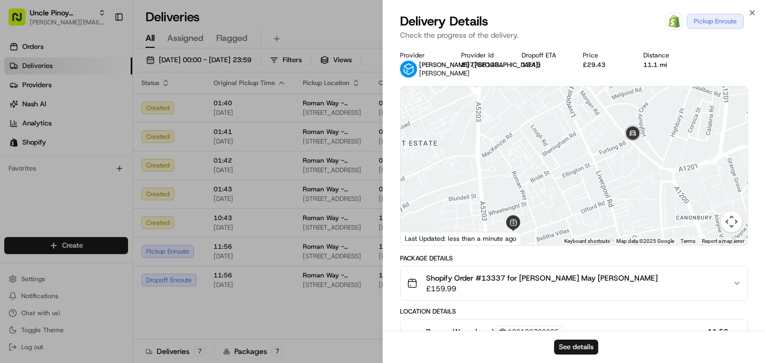
drag, startPoint x: 548, startPoint y: 197, endPoint x: 612, endPoint y: 188, distance: 65.4
click at [612, 188] on div at bounding box center [574, 166] width 347 height 158
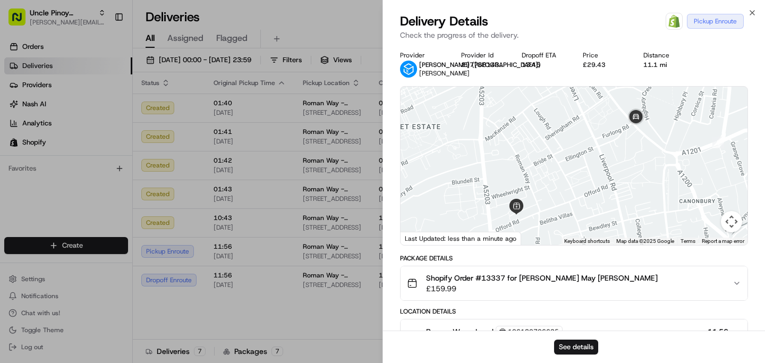
drag, startPoint x: 581, startPoint y: 188, endPoint x: 584, endPoint y: 166, distance: 22.6
click at [584, 166] on div at bounding box center [574, 166] width 347 height 158
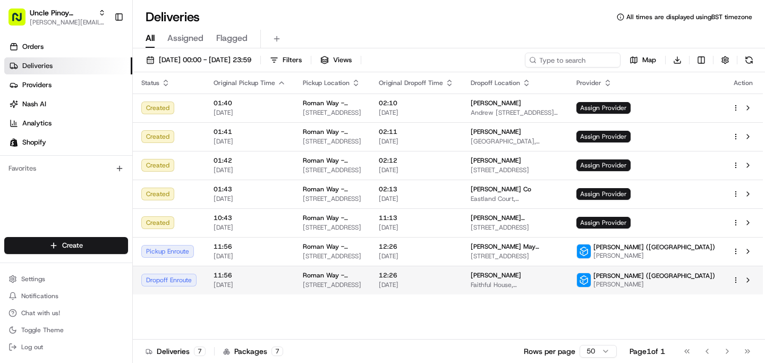
click at [325, 278] on span "Roman Way - Local" at bounding box center [332, 275] width 59 height 8
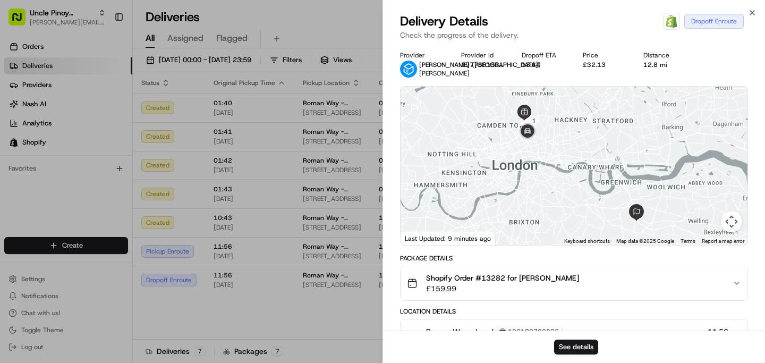
drag, startPoint x: 537, startPoint y: 150, endPoint x: 546, endPoint y: 157, distance: 11.0
click at [546, 157] on div at bounding box center [574, 166] width 347 height 158
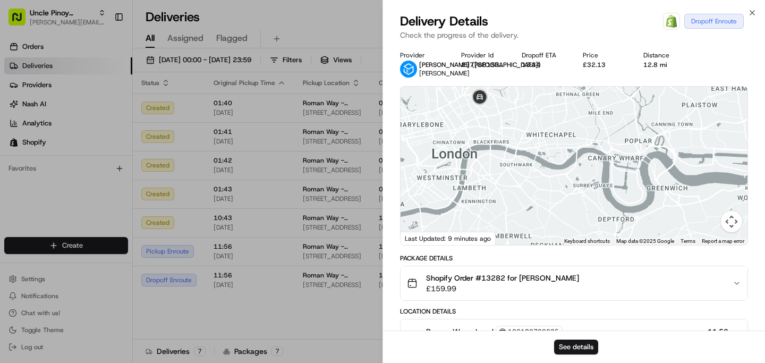
drag, startPoint x: 548, startPoint y: 161, endPoint x: 531, endPoint y: 125, distance: 39.9
click at [531, 125] on div at bounding box center [574, 166] width 347 height 158
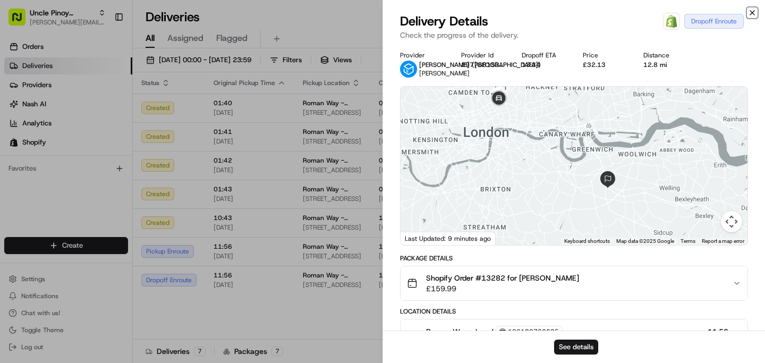
click at [749, 10] on icon "button" at bounding box center [752, 12] width 8 height 8
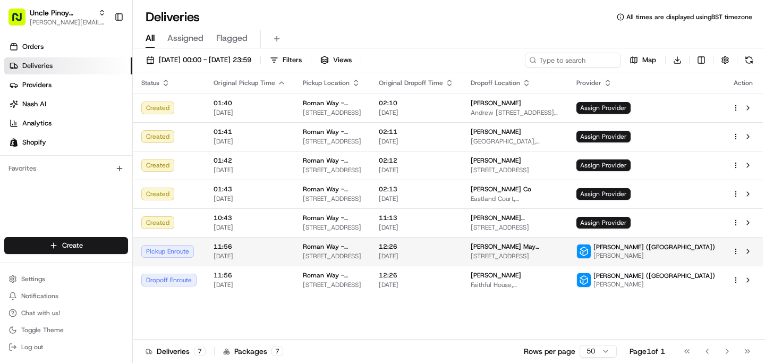
click at [360, 251] on div "Roman Way - Local" at bounding box center [332, 246] width 59 height 8
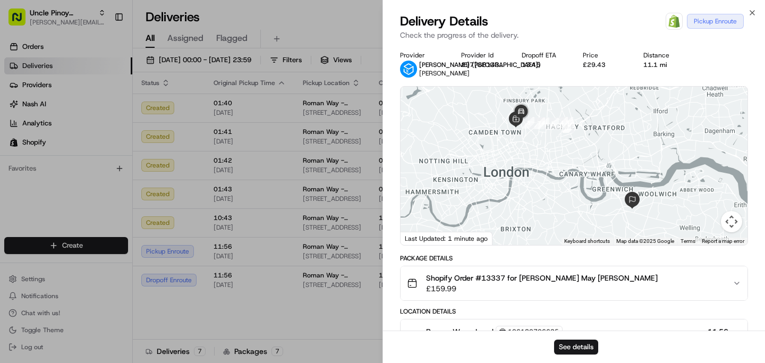
drag, startPoint x: 533, startPoint y: 147, endPoint x: 586, endPoint y: 157, distance: 53.5
click at [586, 157] on div at bounding box center [574, 166] width 347 height 158
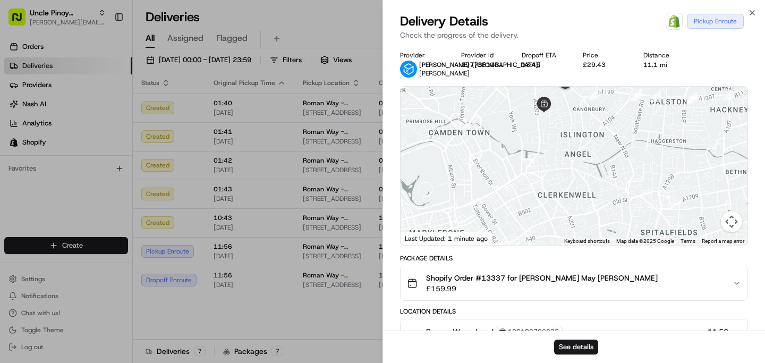
drag, startPoint x: 561, startPoint y: 132, endPoint x: 564, endPoint y: 148, distance: 16.6
click at [564, 148] on div at bounding box center [574, 166] width 347 height 158
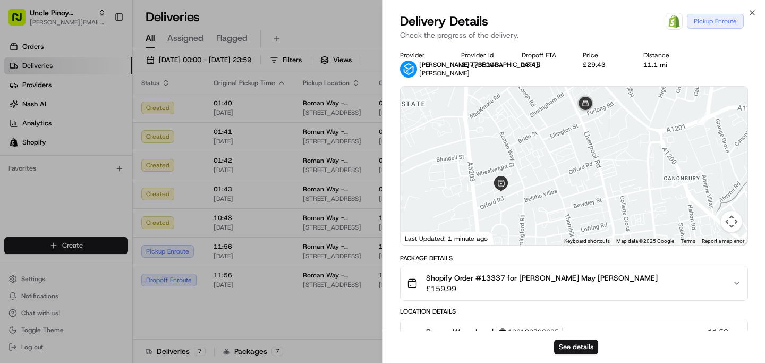
drag, startPoint x: 564, startPoint y: 141, endPoint x: 568, endPoint y: 219, distance: 78.7
click at [568, 219] on div at bounding box center [574, 166] width 347 height 158
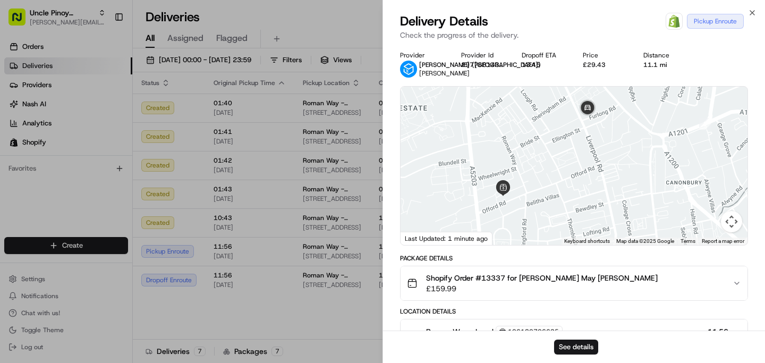
drag, startPoint x: 565, startPoint y: 202, endPoint x: 565, endPoint y: 195, distance: 6.4
click at [565, 195] on div at bounding box center [574, 166] width 347 height 158
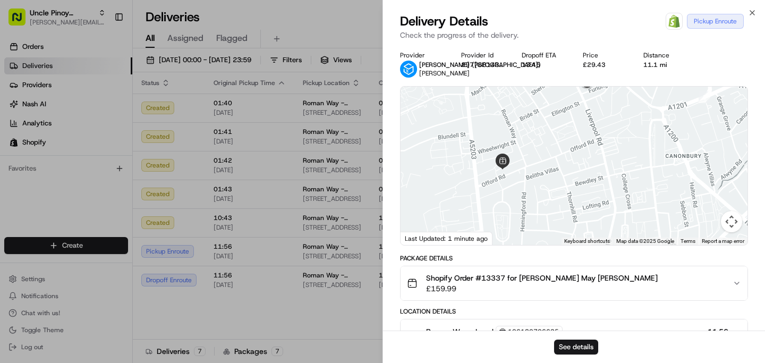
drag, startPoint x: 537, startPoint y: 215, endPoint x: 537, endPoint y: 183, distance: 31.9
click at [537, 183] on div at bounding box center [574, 166] width 347 height 158
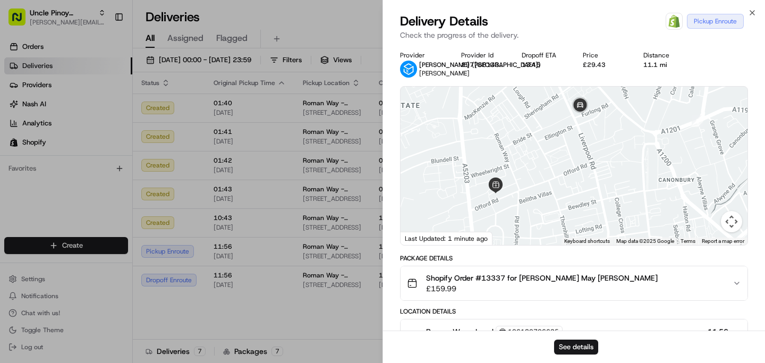
drag, startPoint x: 537, startPoint y: 183, endPoint x: 528, endPoint y: 214, distance: 31.4
click at [528, 214] on div at bounding box center [574, 166] width 347 height 158
click at [752, 13] on icon "button" at bounding box center [752, 12] width 8 height 8
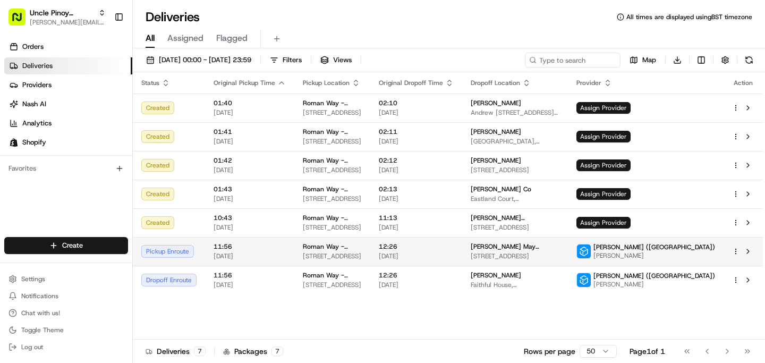
click at [737, 248] on div at bounding box center [743, 251] width 22 height 13
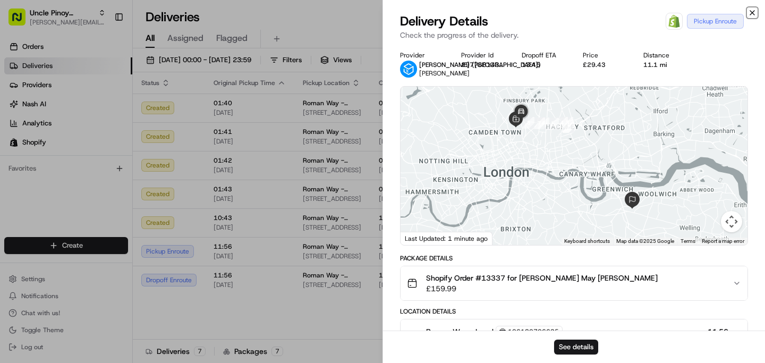
click at [754, 13] on icon "button" at bounding box center [752, 12] width 8 height 8
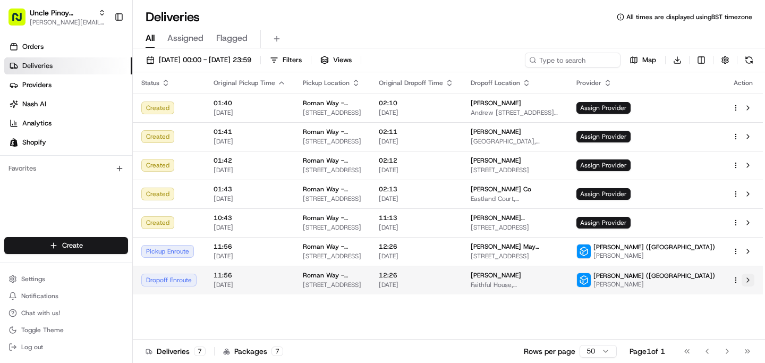
click at [746, 283] on button at bounding box center [748, 280] width 13 height 13
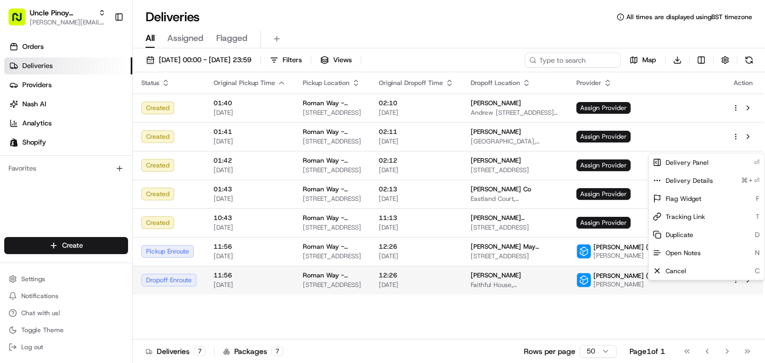
click at [735, 285] on html "Uncle Pinoy (Shopify) alex.guinid@unclepinoy.com Toggle Sidebar Orders Deliveri…" at bounding box center [382, 181] width 765 height 363
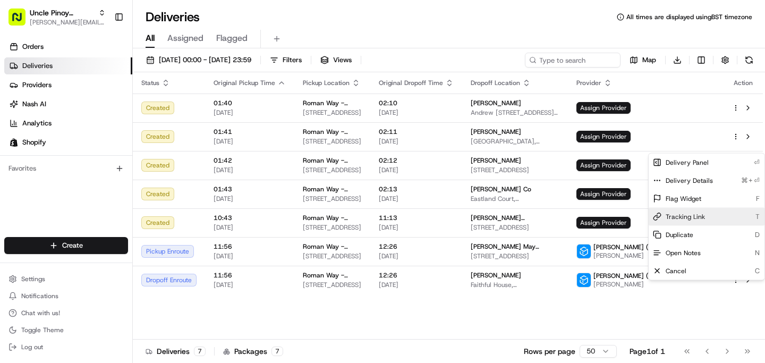
click at [696, 213] on span "Tracking Link" at bounding box center [685, 216] width 39 height 8
click at [613, 334] on html "Uncle Pinoy (Shopify) alex.guinid@unclepinoy.com Toggle Sidebar Orders Deliveri…" at bounding box center [382, 181] width 765 height 363
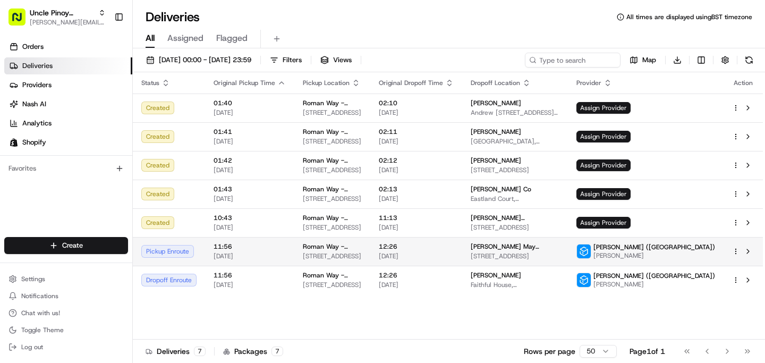
click at [731, 257] on html "Uncle Pinoy (Shopify) alex.guinid@unclepinoy.com Toggle Sidebar Orders Deliveri…" at bounding box center [382, 181] width 765 height 363
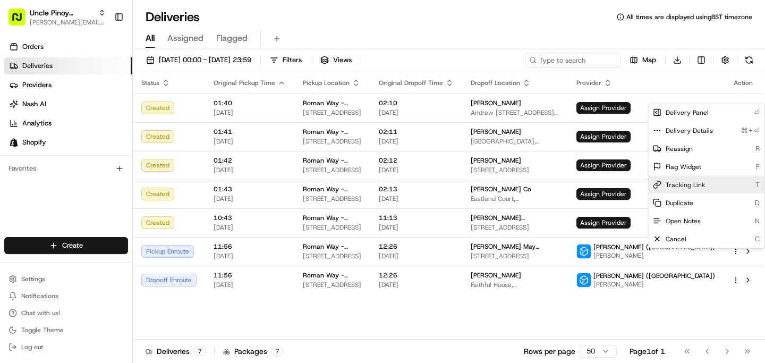
click at [694, 188] on span "Tracking Link" at bounding box center [685, 185] width 39 height 8
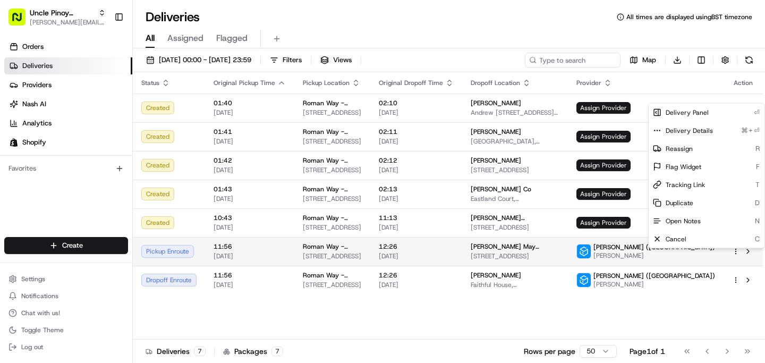
click at [261, 237] on html "Uncle Pinoy (Shopify) alex.guinid@unclepinoy.com Toggle Sidebar Orders Deliveri…" at bounding box center [382, 181] width 765 height 363
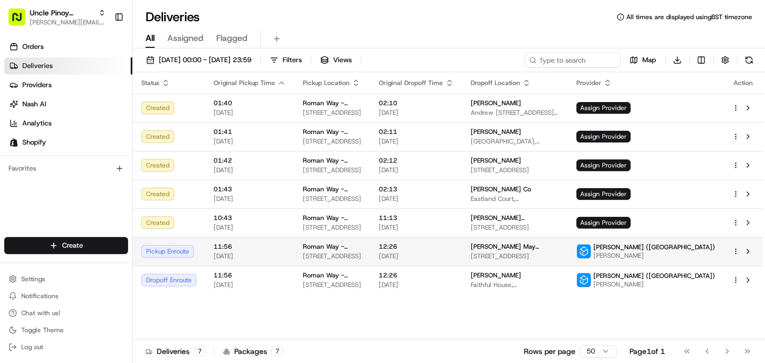
click at [263, 250] on span "11:56" at bounding box center [250, 246] width 72 height 8
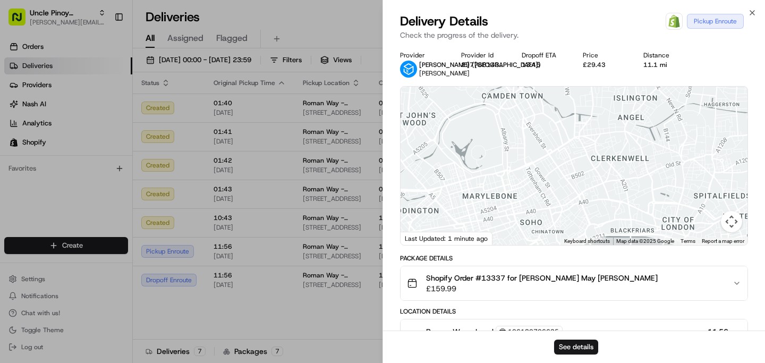
drag, startPoint x: 581, startPoint y: 130, endPoint x: 563, endPoint y: 166, distance: 40.4
click at [563, 166] on div at bounding box center [574, 166] width 347 height 158
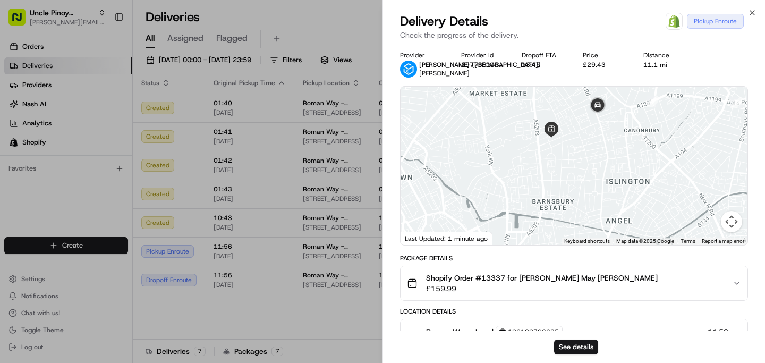
drag, startPoint x: 573, startPoint y: 168, endPoint x: 573, endPoint y: 207, distance: 39.3
click at [573, 207] on div at bounding box center [574, 166] width 347 height 158
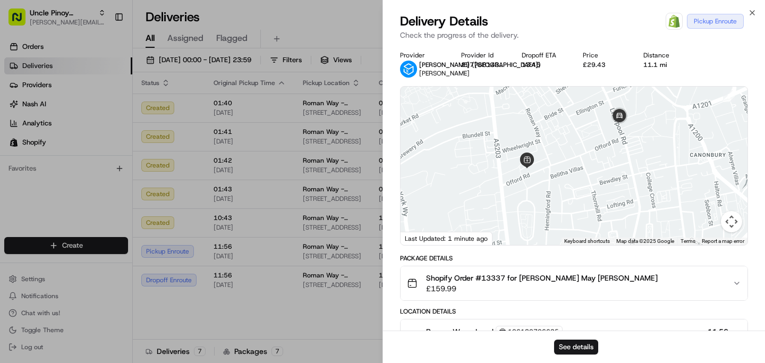
drag, startPoint x: 583, startPoint y: 155, endPoint x: 583, endPoint y: 175, distance: 20.2
click at [583, 175] on div at bounding box center [574, 166] width 347 height 158
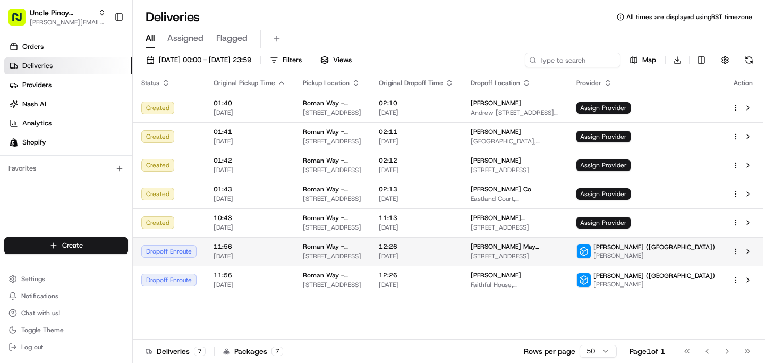
click at [362, 257] on span "149 Roman Way, London, England N7 8XH, GB" at bounding box center [332, 256] width 59 height 8
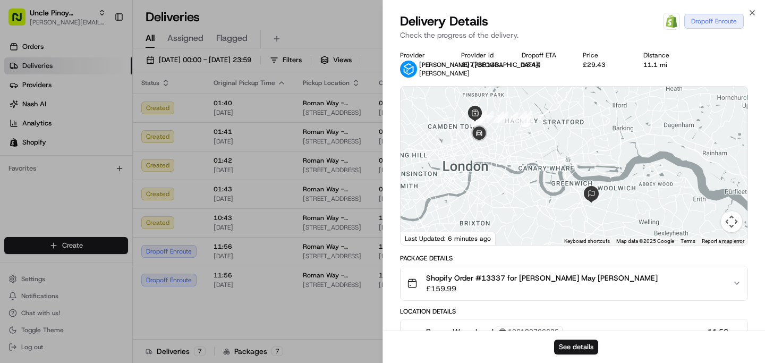
drag, startPoint x: 615, startPoint y: 201, endPoint x: 576, endPoint y: 194, distance: 39.9
click at [576, 194] on div at bounding box center [574, 166] width 347 height 158
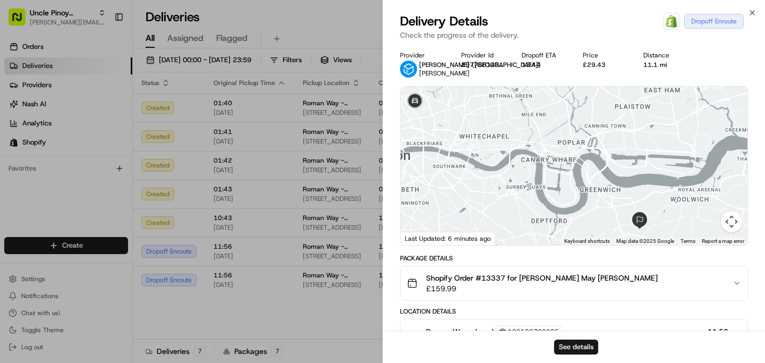
drag, startPoint x: 525, startPoint y: 174, endPoint x: 525, endPoint y: 154, distance: 20.7
click at [525, 154] on div at bounding box center [574, 166] width 347 height 158
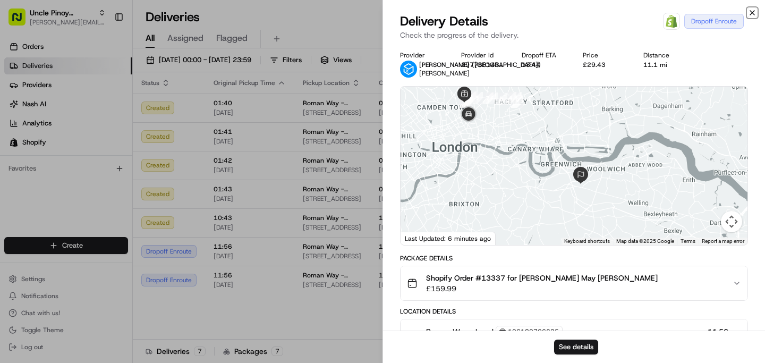
click at [752, 8] on icon "button" at bounding box center [752, 12] width 8 height 8
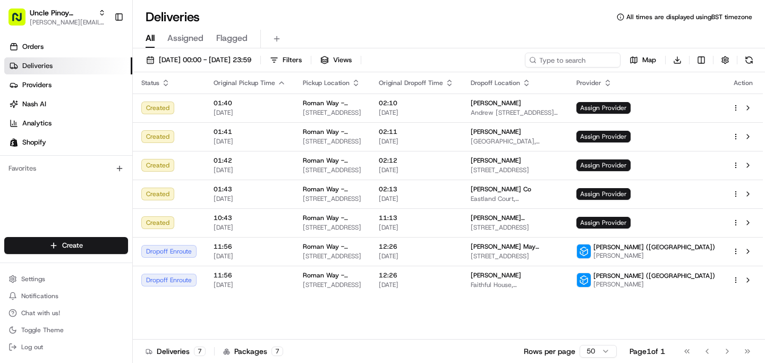
click at [391, 18] on div "Deliveries All times are displayed using BST timezone" at bounding box center [449, 16] width 632 height 17
click at [383, 16] on div "Deliveries All times are displayed using BST timezone" at bounding box center [449, 16] width 632 height 17
click at [383, 23] on div "Deliveries All times are displayed using BST timezone" at bounding box center [449, 16] width 632 height 17
click at [374, 16] on div "Deliveries All times are displayed using BST timezone" at bounding box center [449, 16] width 632 height 17
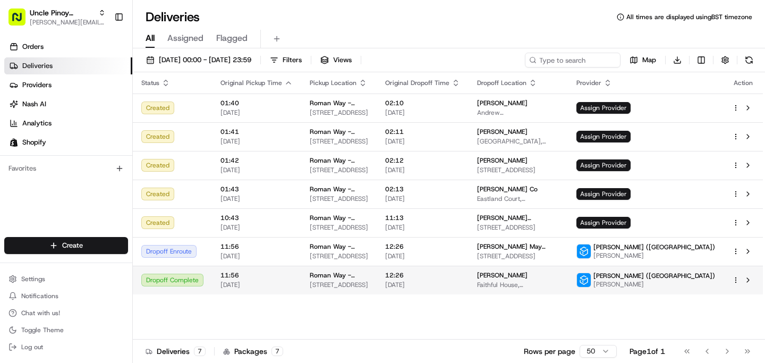
click at [197, 293] on td "Dropoff Complete" at bounding box center [172, 280] width 79 height 29
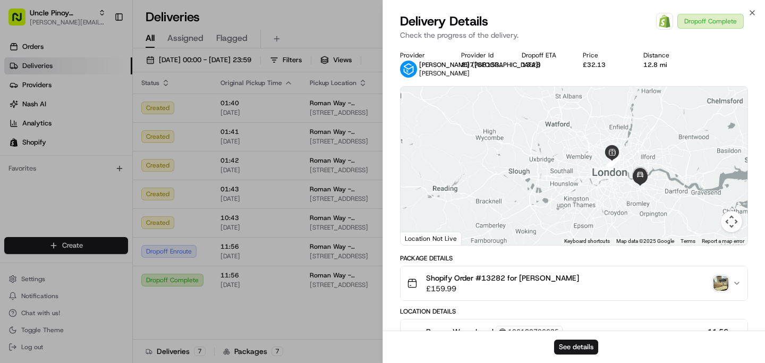
click at [726, 284] on img "button" at bounding box center [720, 283] width 15 height 15
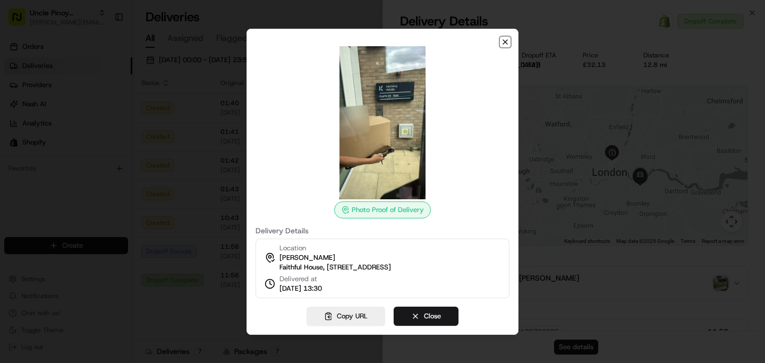
click at [503, 38] on icon "button" at bounding box center [505, 42] width 8 height 8
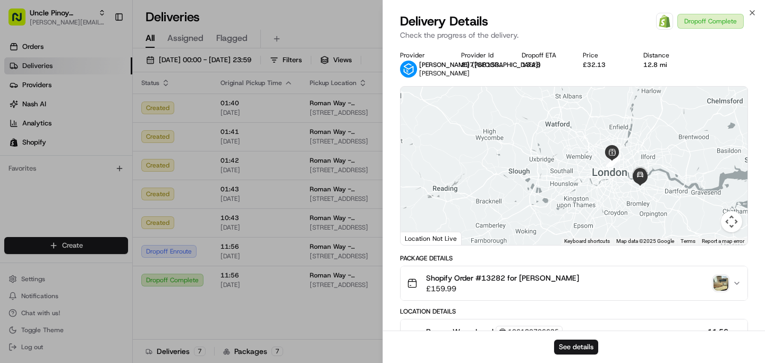
click at [757, 7] on div "Close Delivery Details Open Order in Shopify Dropoff Complete Check the progres…" at bounding box center [573, 181] width 382 height 363
click at [752, 11] on icon "button" at bounding box center [752, 12] width 8 height 8
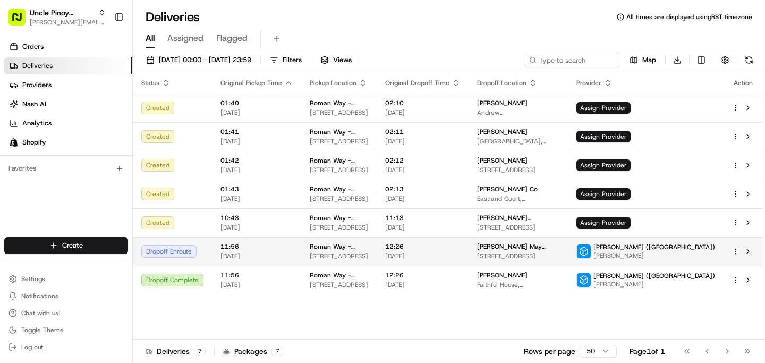
click at [671, 260] on div "Stuart (UK) Mohammed S." at bounding box center [645, 251] width 139 height 17
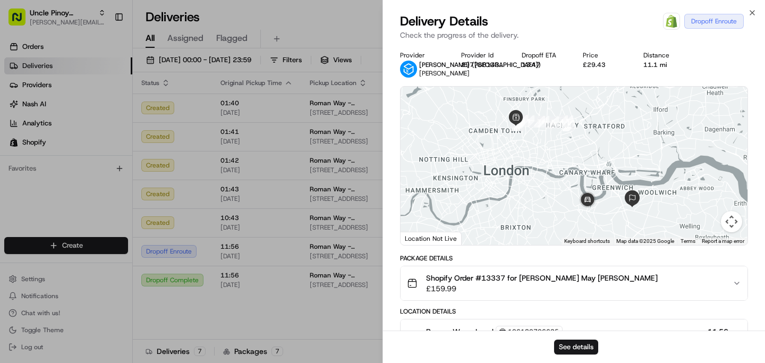
drag, startPoint x: 613, startPoint y: 210, endPoint x: 590, endPoint y: 206, distance: 23.3
click at [590, 206] on div at bounding box center [574, 166] width 347 height 158
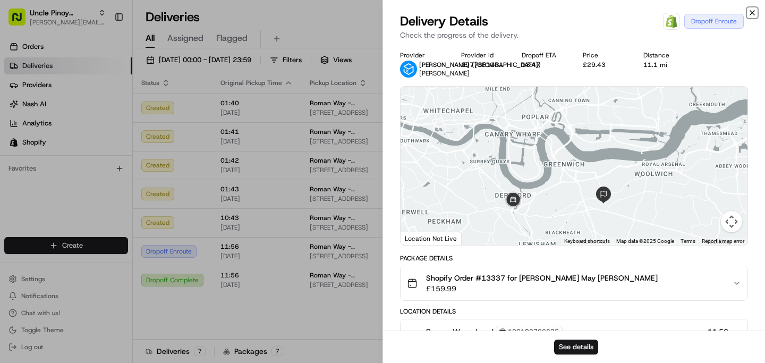
click at [751, 10] on icon "button" at bounding box center [752, 12] width 8 height 8
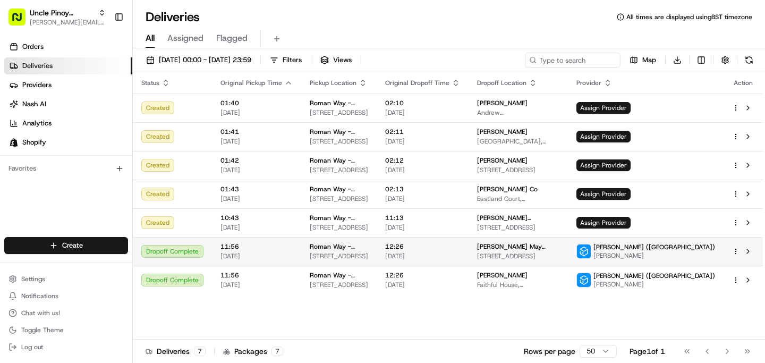
click at [709, 251] on span "Mohammed S." at bounding box center [654, 255] width 122 height 8
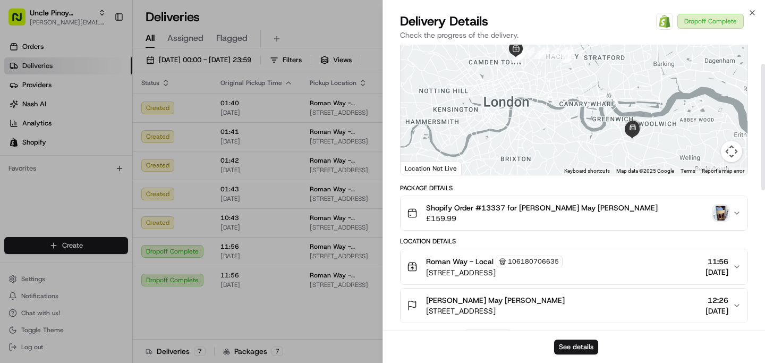
scroll to position [93, 0]
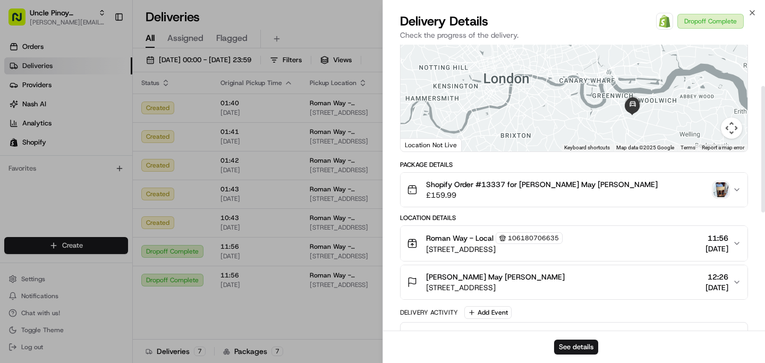
click at [706, 186] on button "Shopify Order #13337 for Florence May Hizon £159.99" at bounding box center [574, 190] width 347 height 34
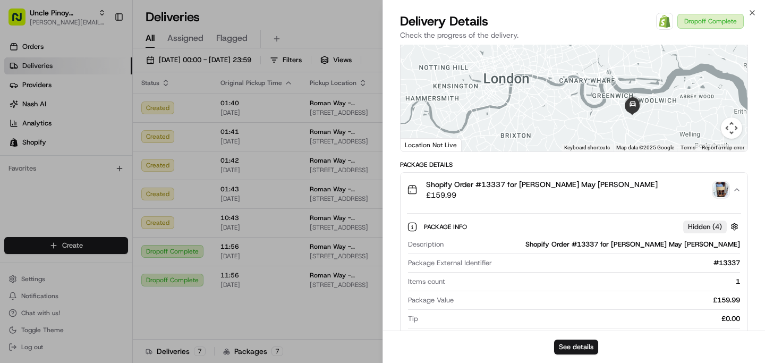
click at [741, 207] on button "Shopify Order #13337 for Florence May Hizon £159.99" at bounding box center [574, 190] width 347 height 34
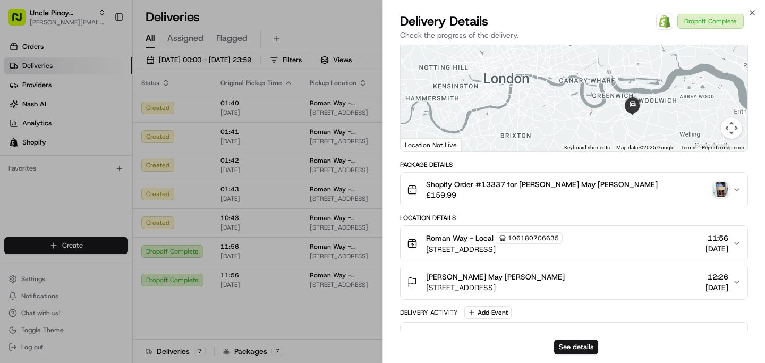
click at [723, 197] on img "button" at bounding box center [720, 189] width 15 height 15
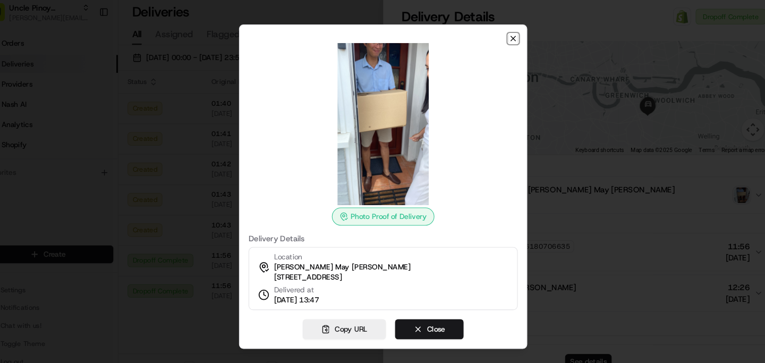
click at [508, 38] on icon "button" at bounding box center [505, 42] width 8 height 8
